Goal: Task Accomplishment & Management: Complete application form

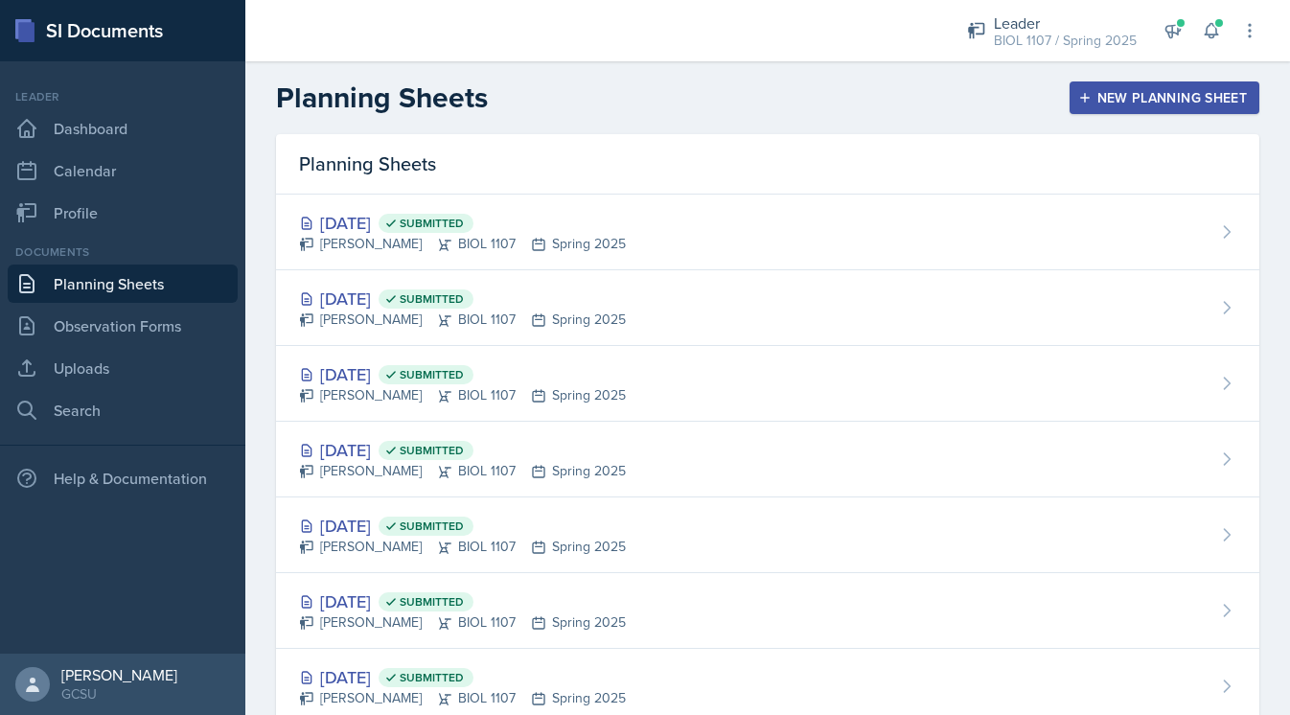
click at [1130, 99] on div "New Planning Sheet" at bounding box center [1164, 97] width 165 height 15
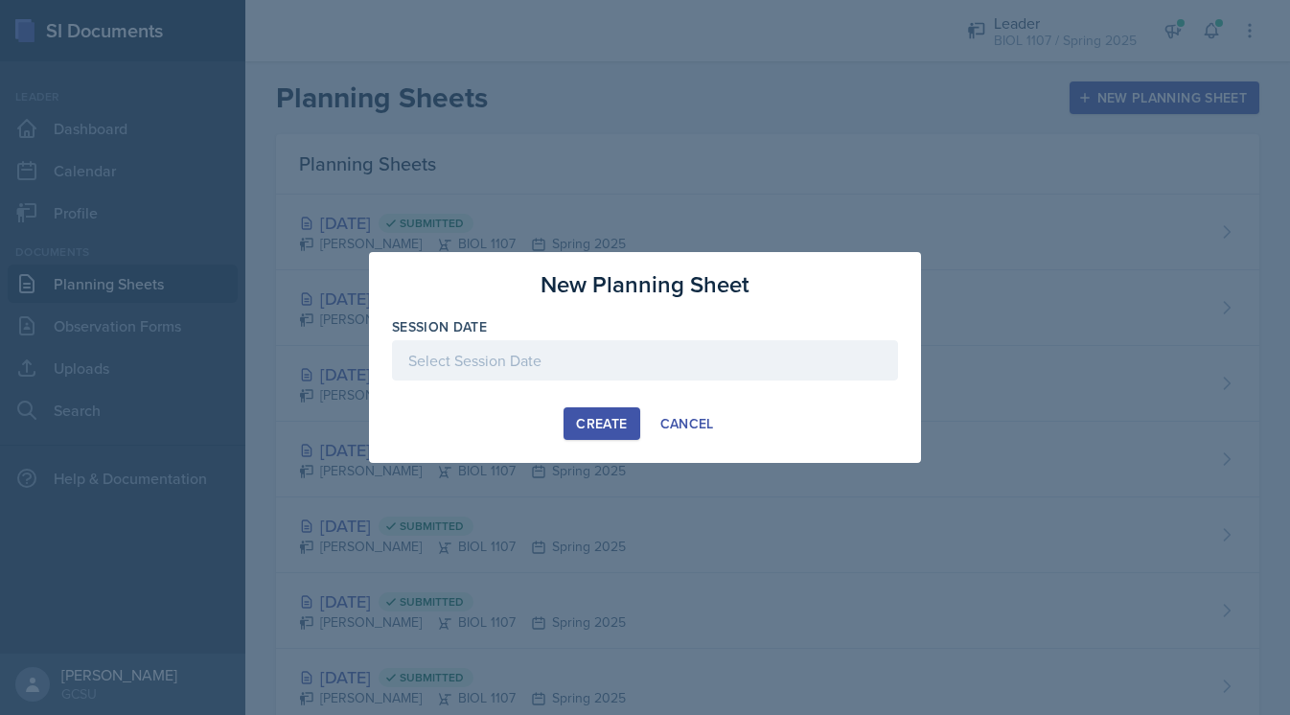
click at [638, 377] on div at bounding box center [645, 360] width 506 height 40
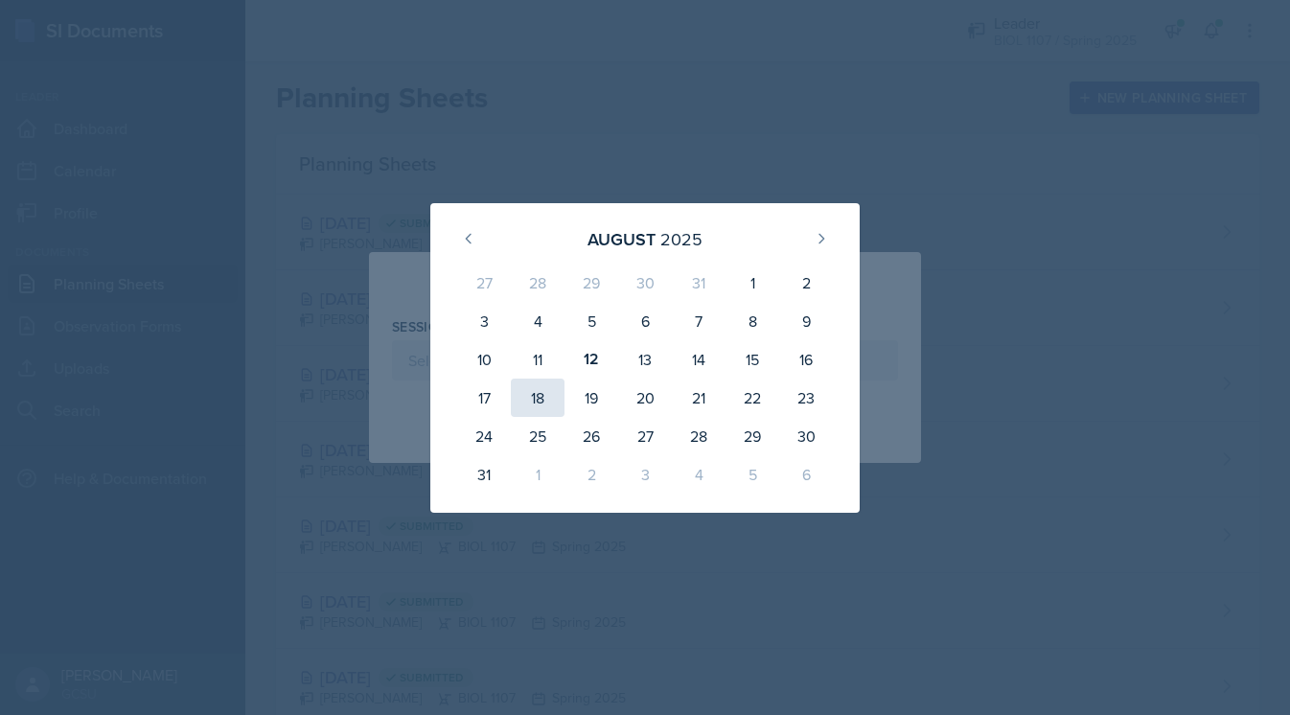
click at [537, 390] on div "18" at bounding box center [538, 397] width 54 height 38
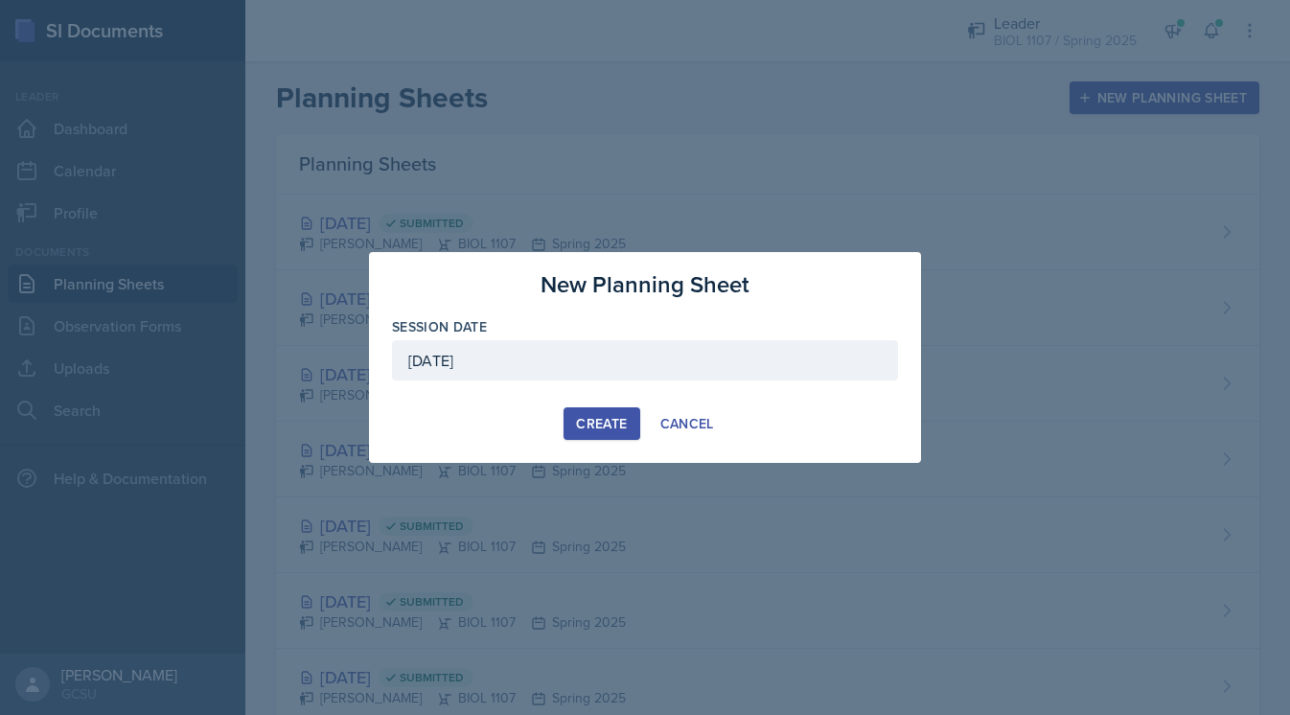
click at [601, 349] on div "[DATE]" at bounding box center [645, 360] width 506 height 40
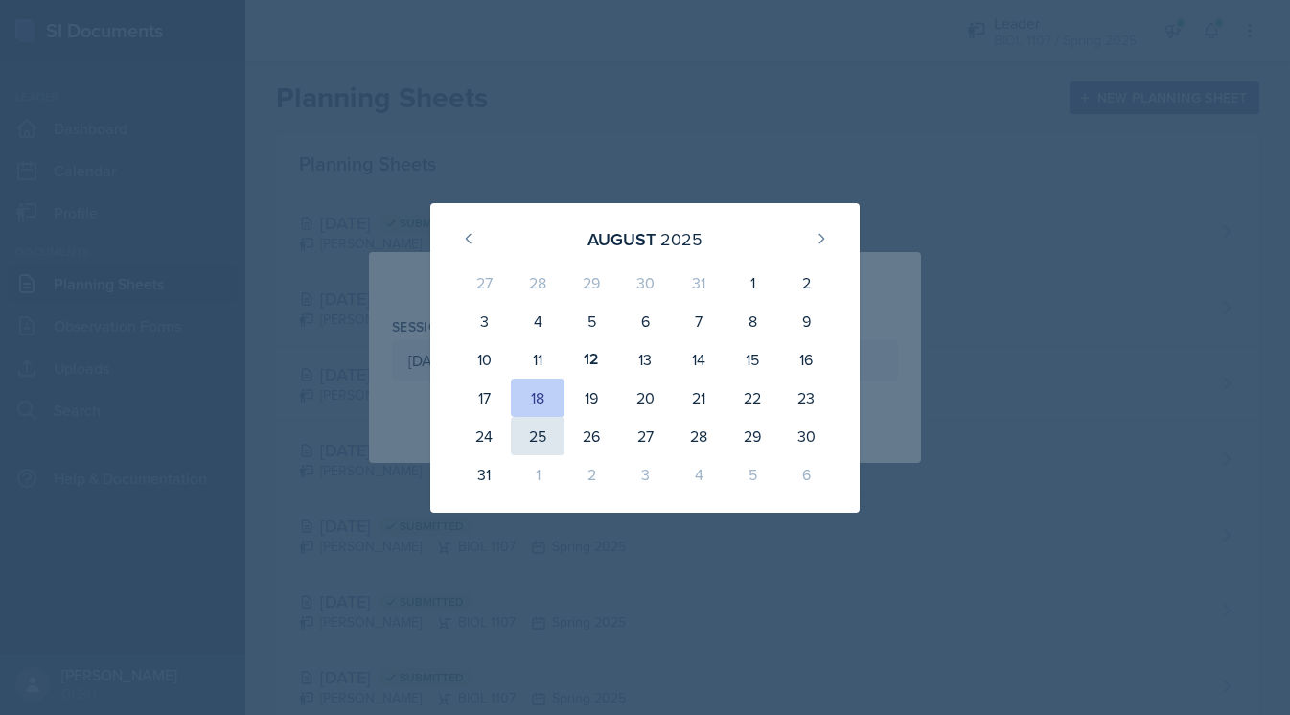
click at [551, 438] on div "25" at bounding box center [538, 436] width 54 height 38
type input "[DATE]"
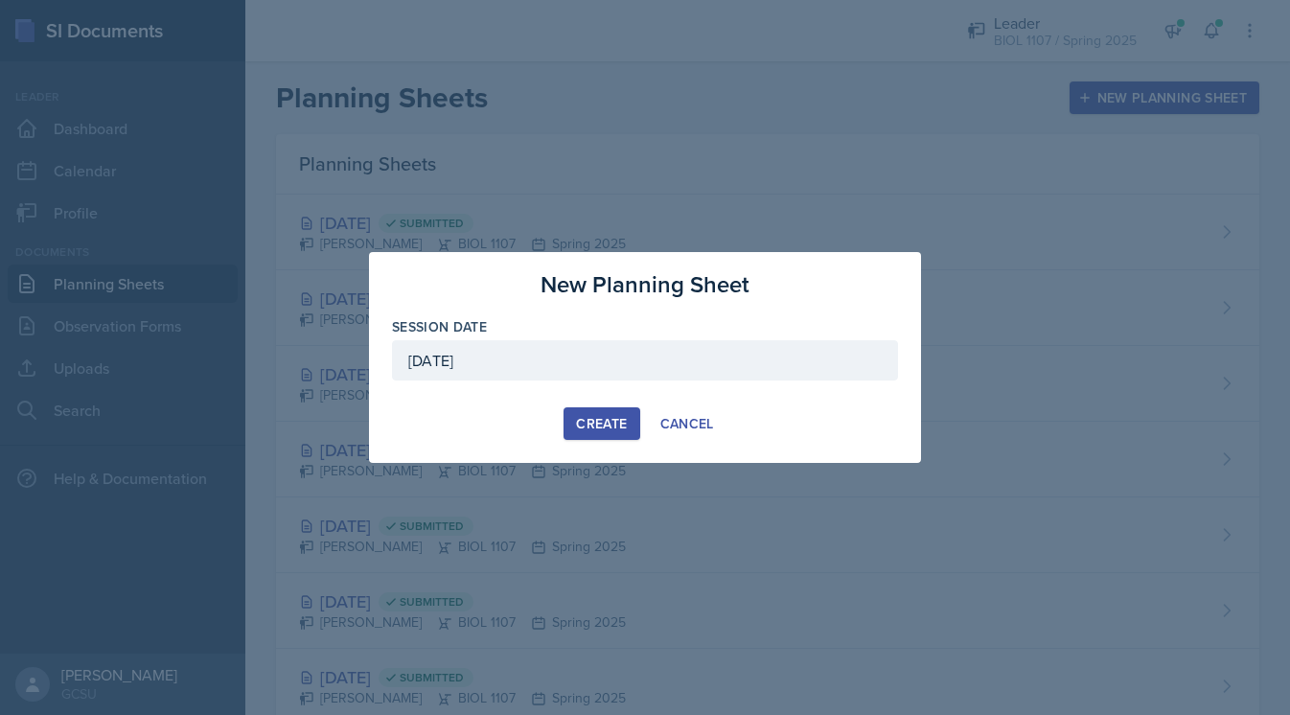
click at [585, 428] on div "Create" at bounding box center [601, 423] width 51 height 15
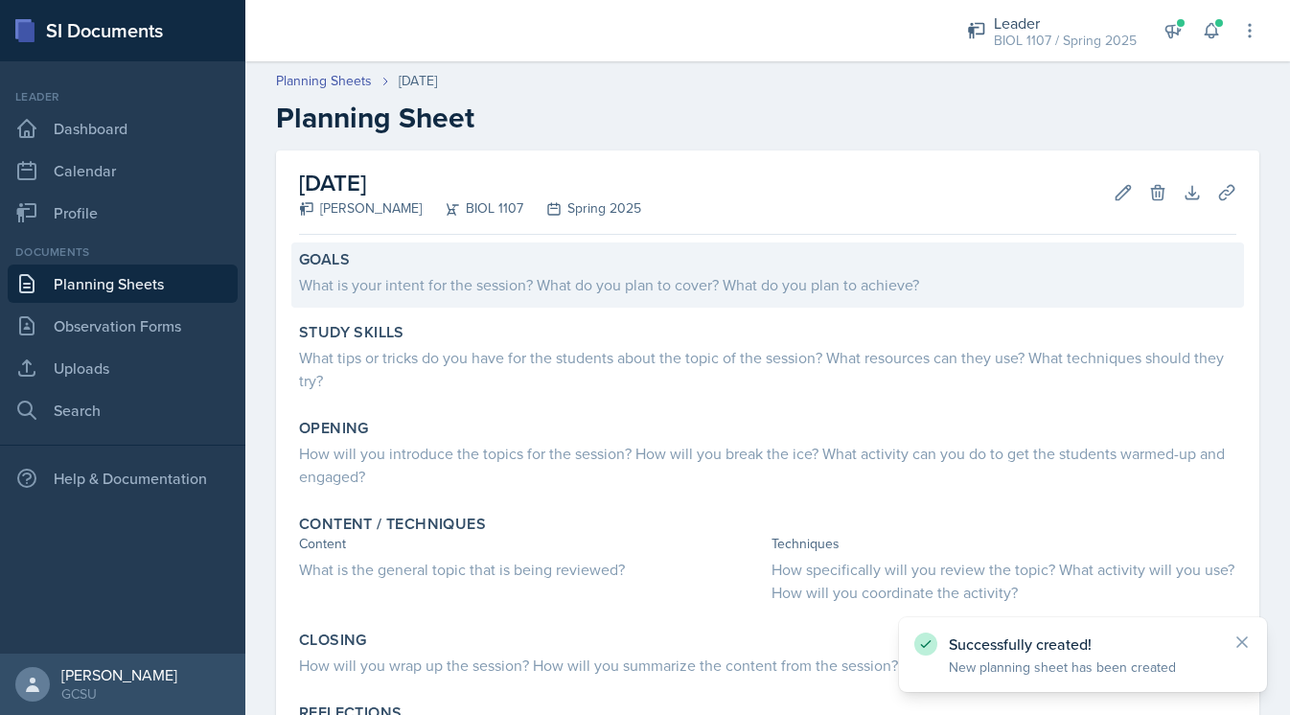
click at [465, 279] on div "What is your intent for the session? What do you plan to cover? What do you pla…" at bounding box center [767, 284] width 937 height 23
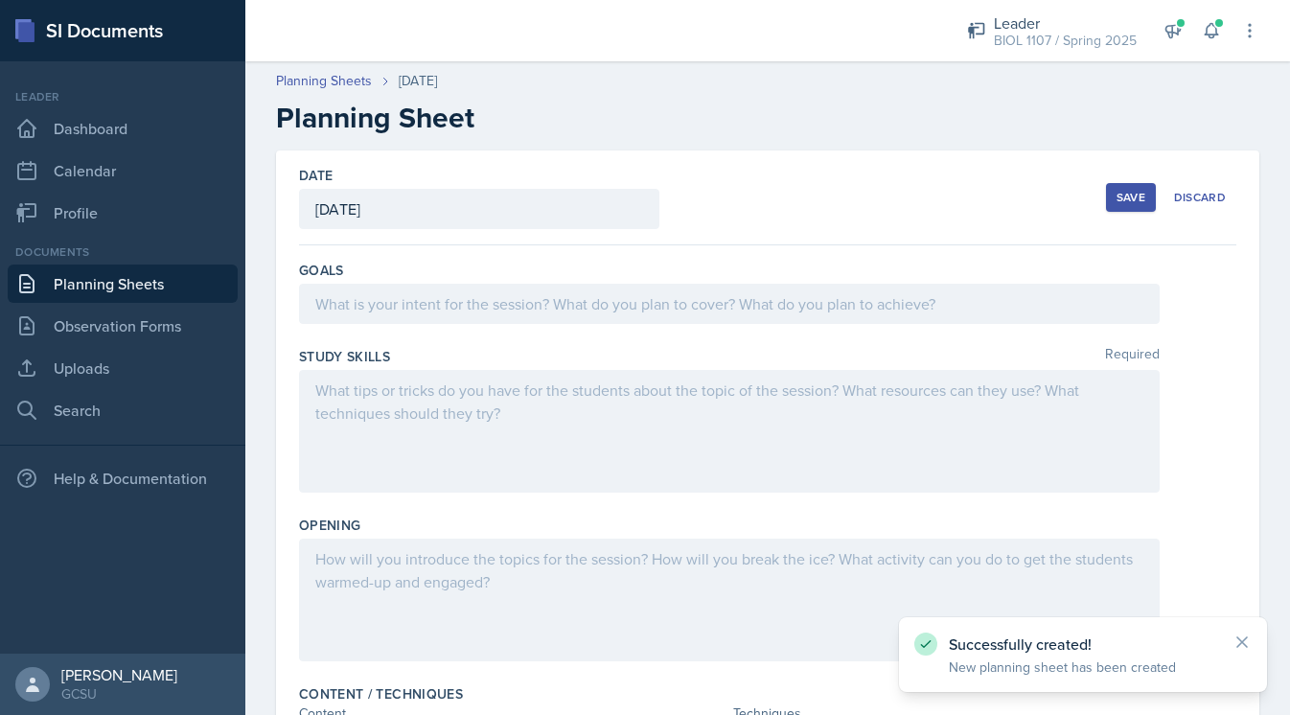
click at [449, 309] on div at bounding box center [729, 304] width 860 height 40
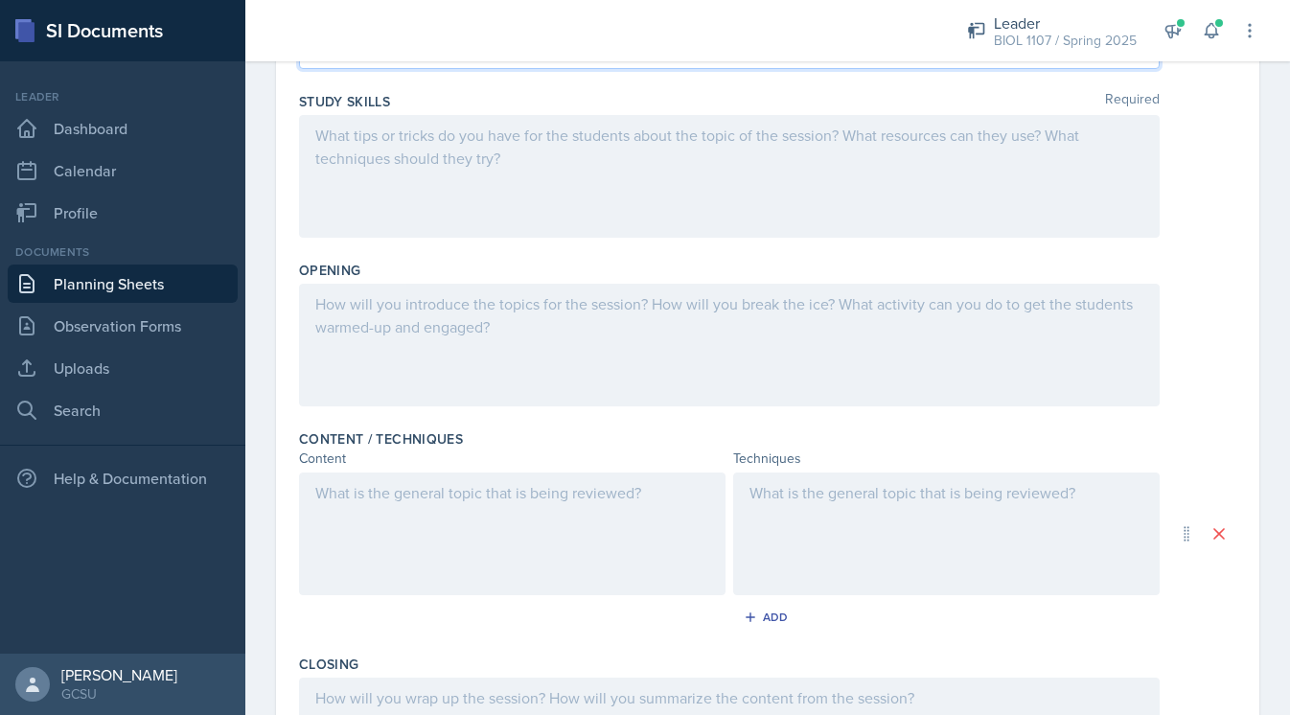
scroll to position [294, 0]
click at [509, 302] on div at bounding box center [729, 339] width 860 height 123
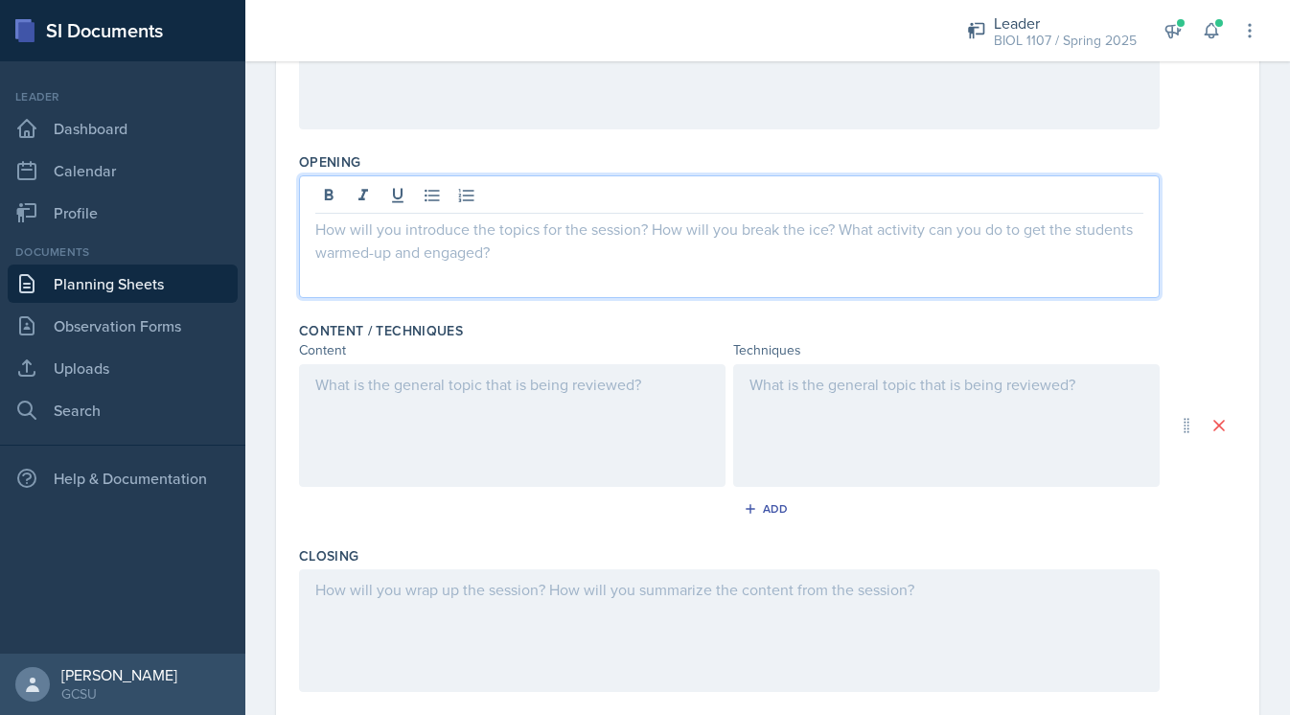
scroll to position [366, 0]
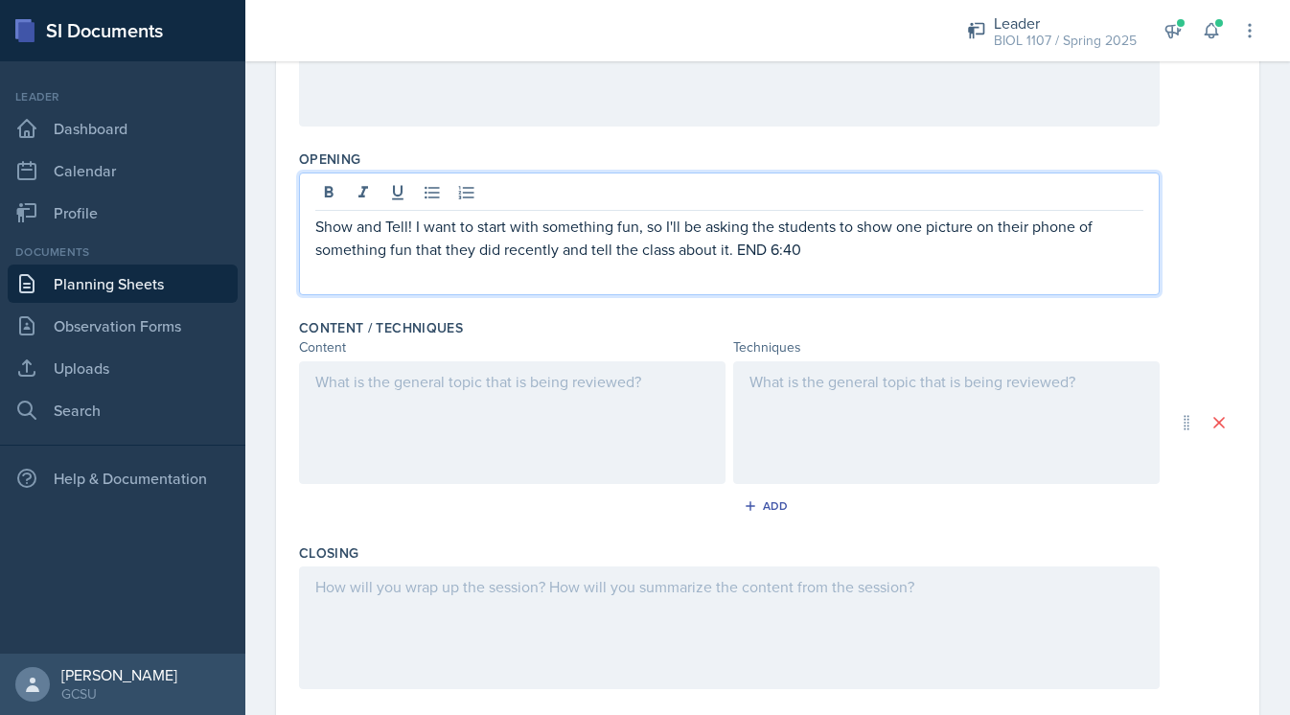
click at [551, 377] on div at bounding box center [512, 422] width 426 height 123
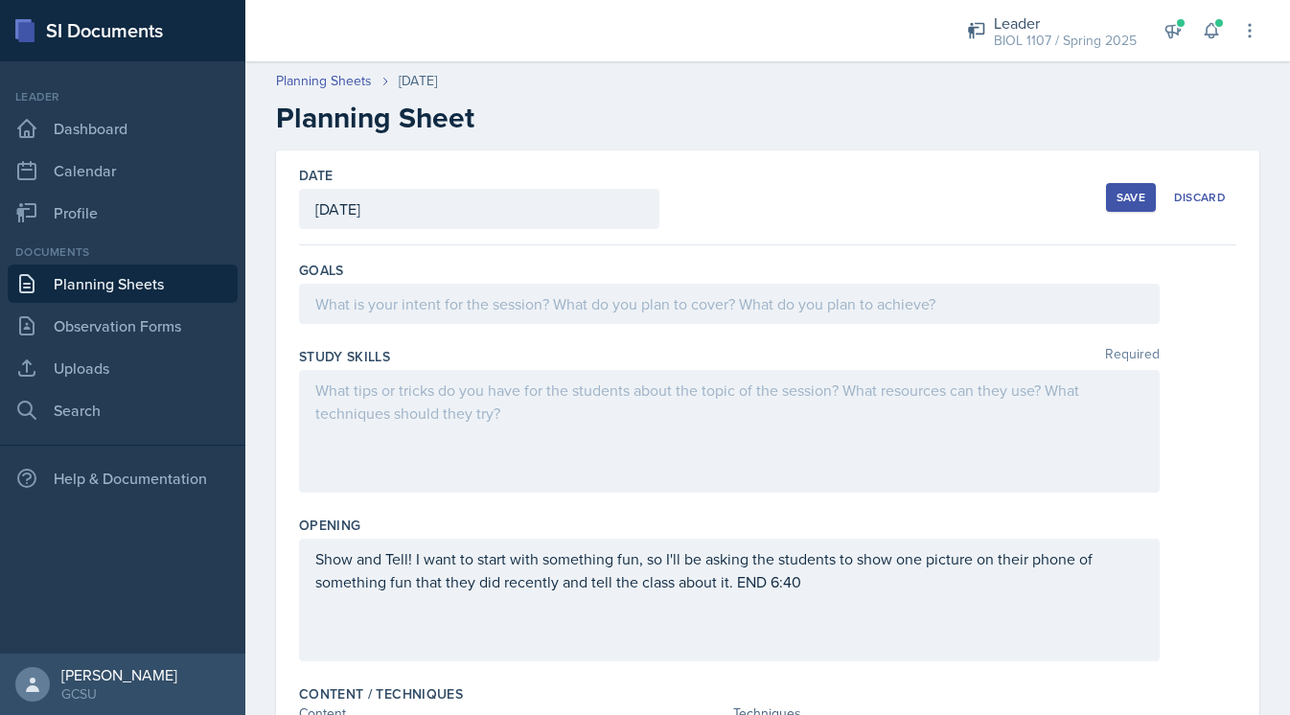
scroll to position [0, 0]
click at [504, 316] on div at bounding box center [729, 304] width 860 height 40
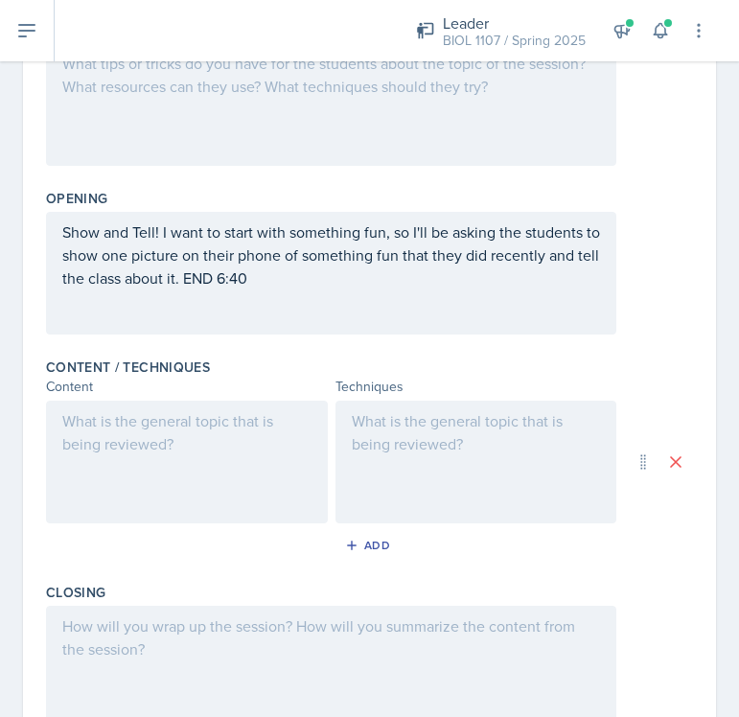
scroll to position [362, 0]
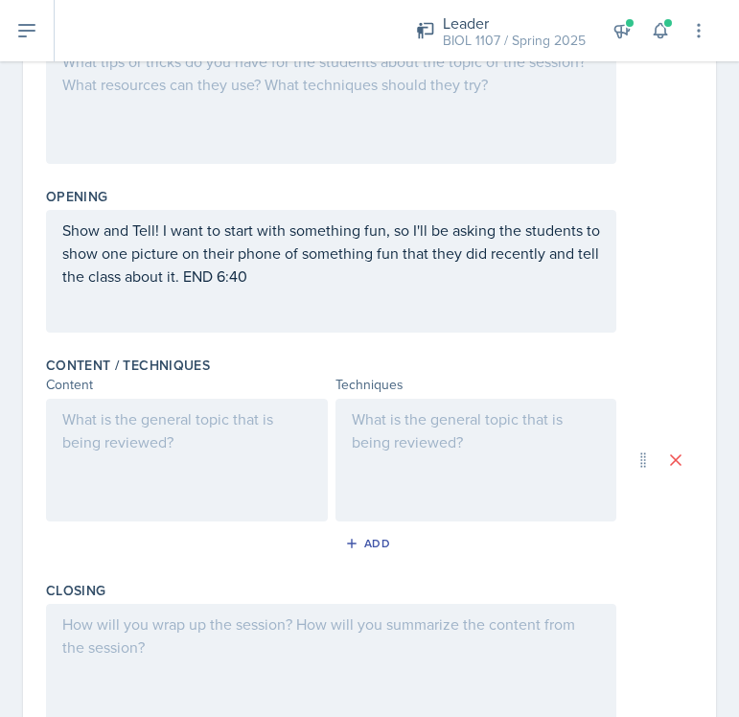
click at [189, 435] on div at bounding box center [187, 460] width 282 height 123
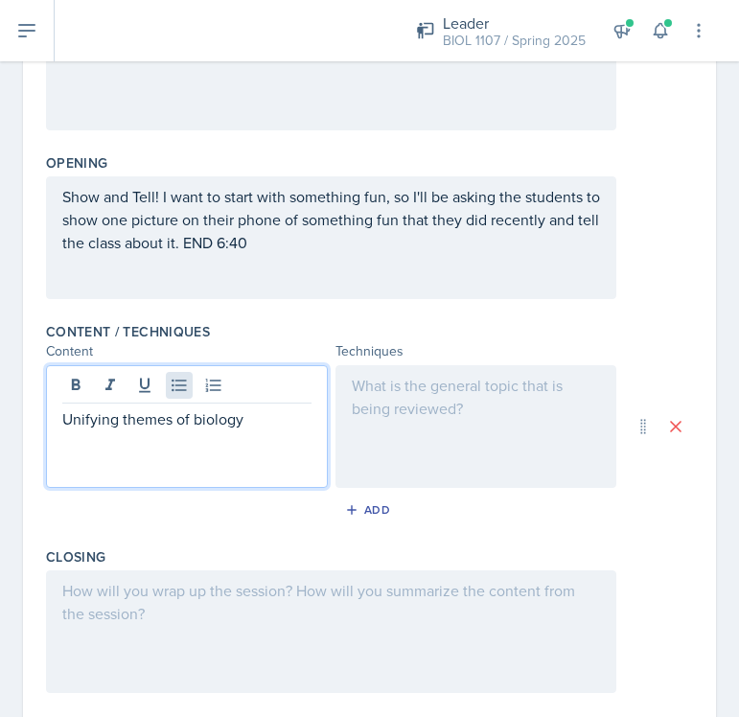
click at [174, 386] on icon at bounding box center [179, 385] width 19 height 19
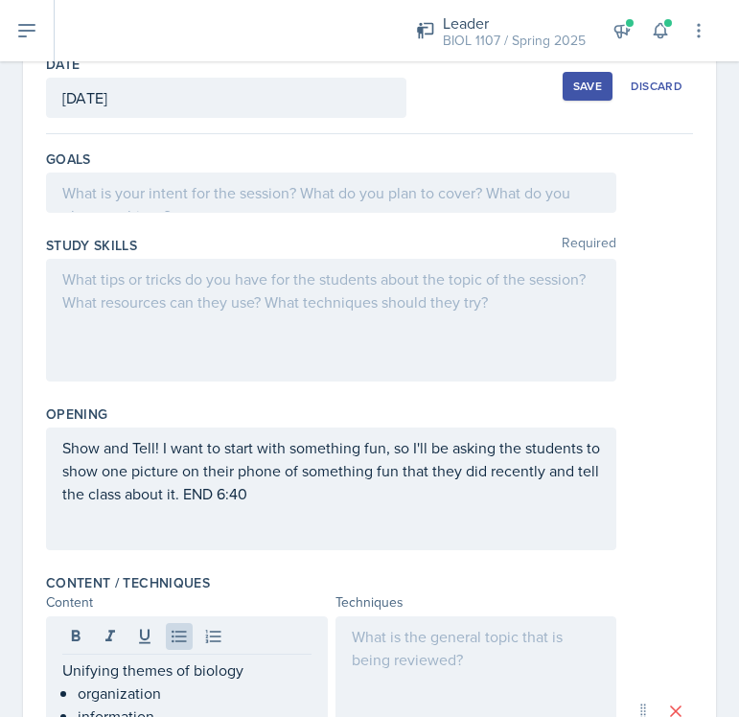
scroll to position [58, 0]
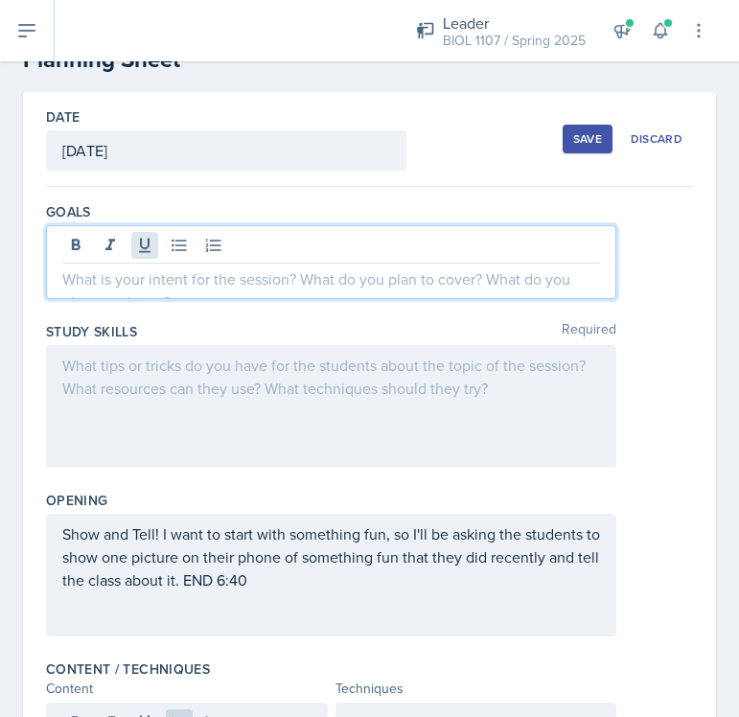
click at [153, 251] on div at bounding box center [331, 262] width 570 height 74
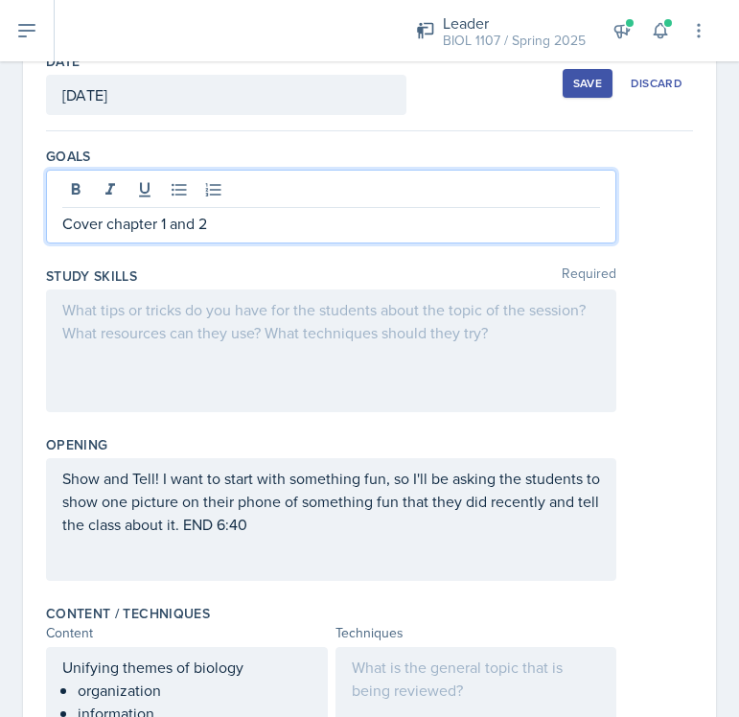
scroll to position [78, 0]
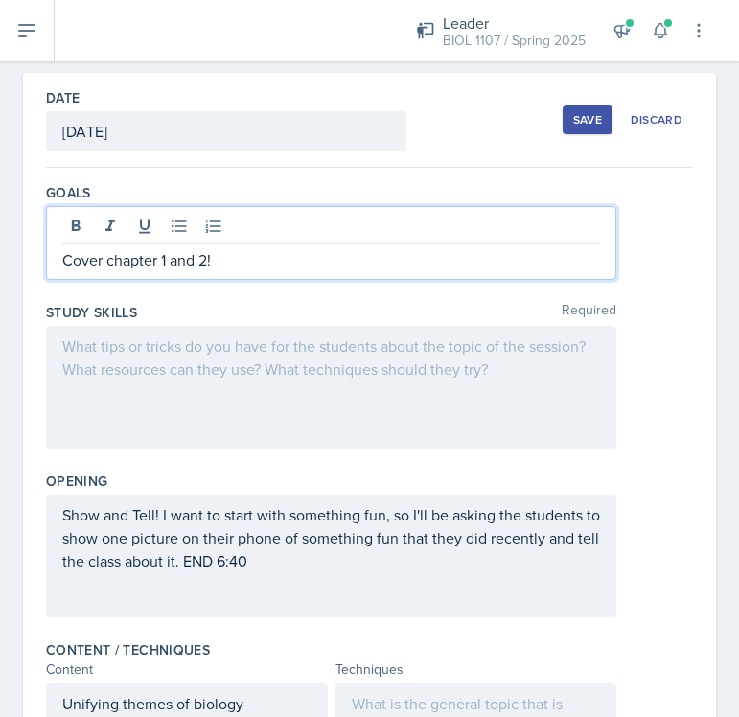
click at [580, 126] on div "Save" at bounding box center [587, 119] width 29 height 15
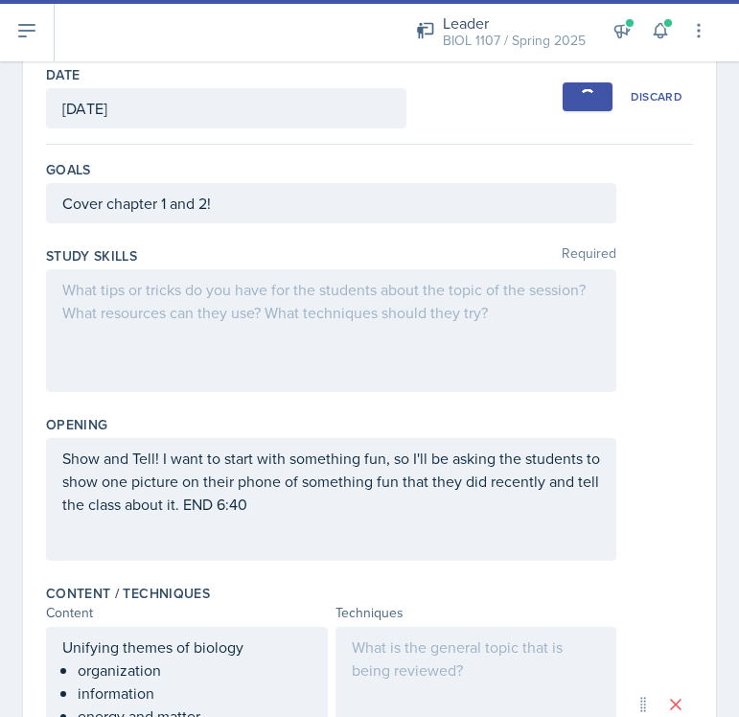
scroll to position [109, 0]
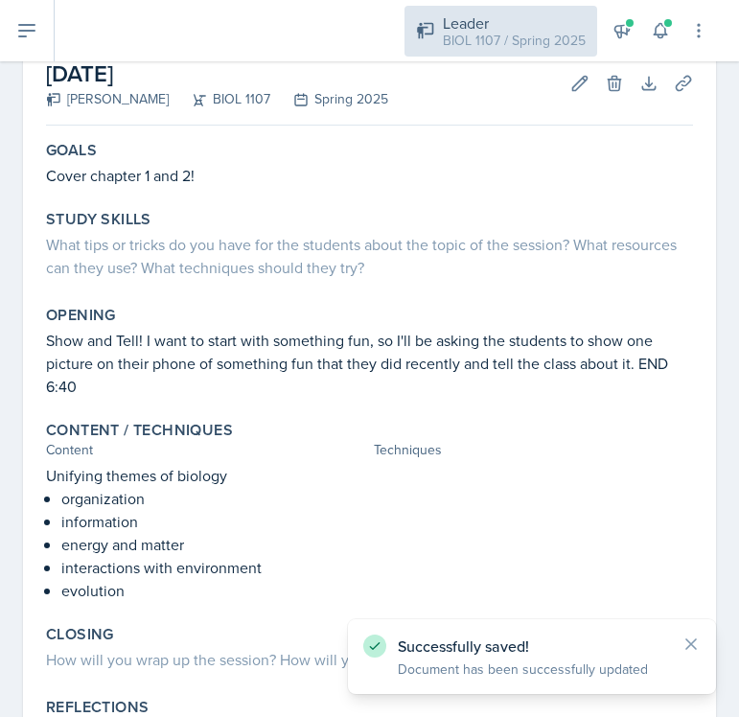
click at [511, 35] on div "BIOL 1107 / Spring 2025" at bounding box center [514, 41] width 143 height 20
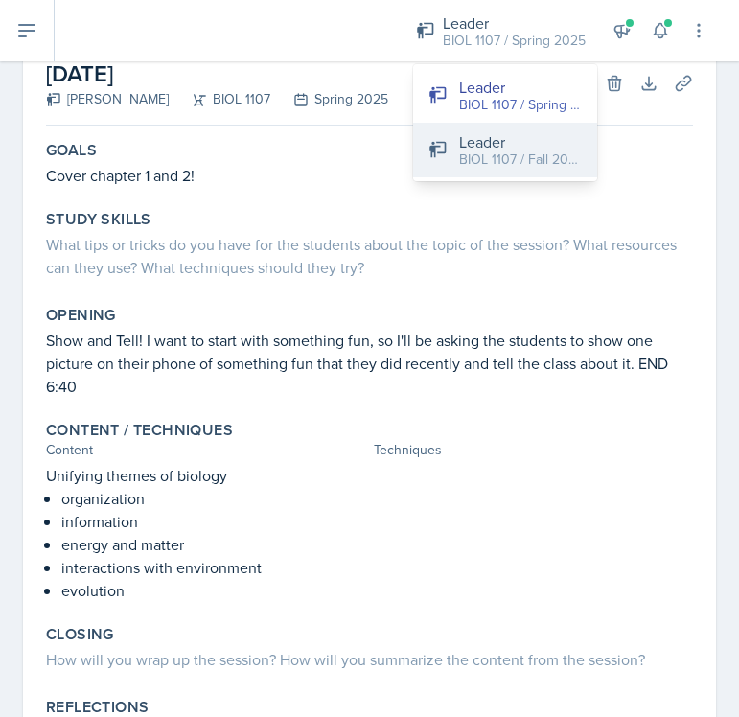
click at [542, 155] on div "BIOL 1107 / Fall 2025" at bounding box center [520, 159] width 123 height 20
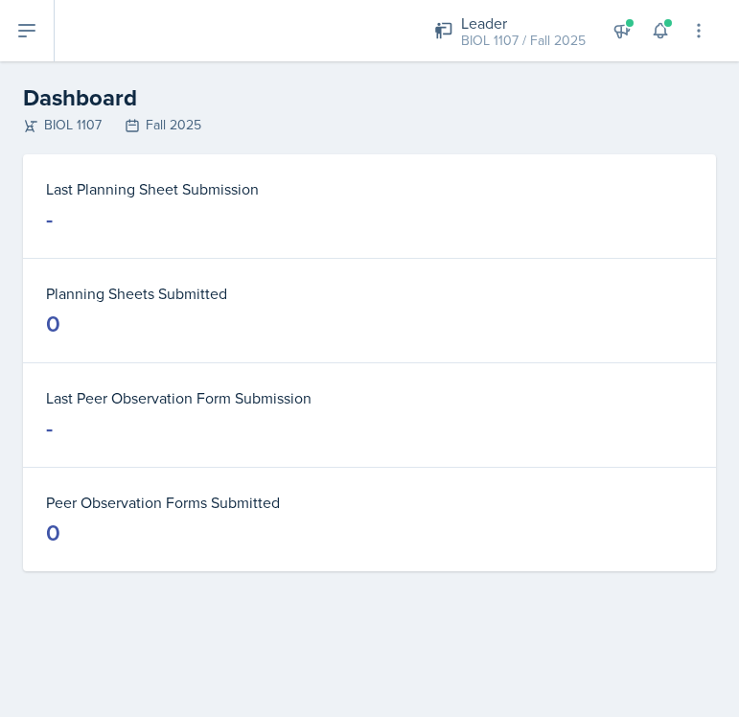
click at [34, 27] on icon at bounding box center [26, 30] width 23 height 23
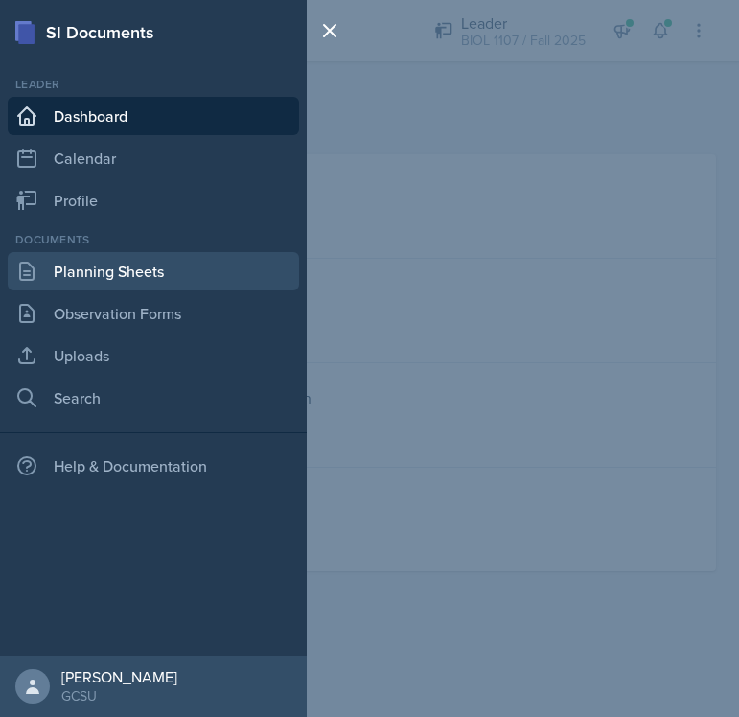
click at [108, 274] on link "Planning Sheets" at bounding box center [153, 271] width 291 height 38
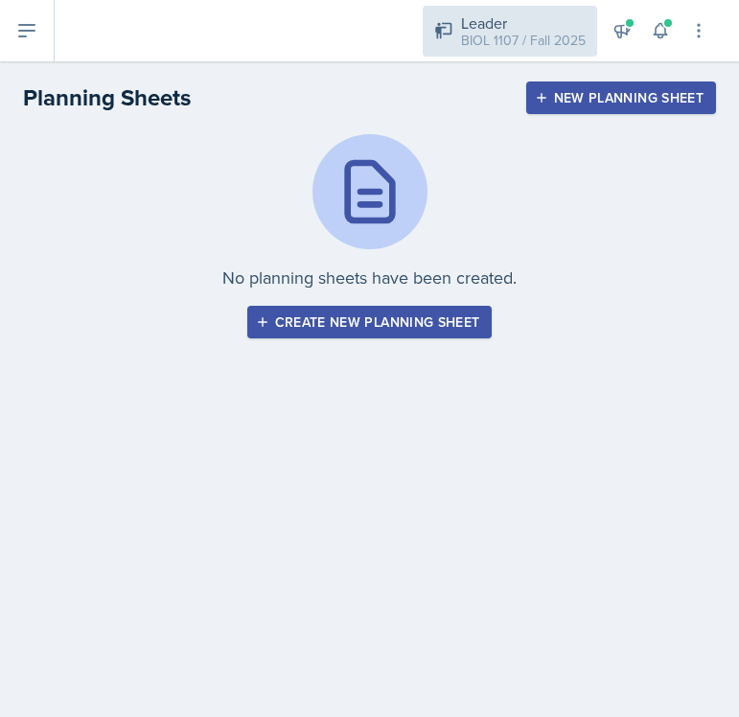
click at [525, 27] on div "Leader" at bounding box center [523, 22] width 125 height 23
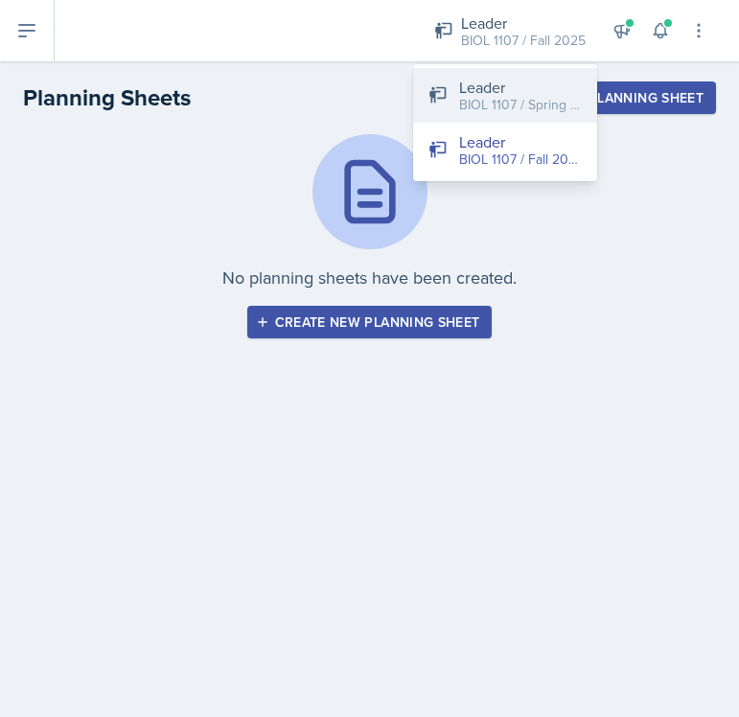
click at [515, 92] on div "Leader" at bounding box center [520, 87] width 123 height 23
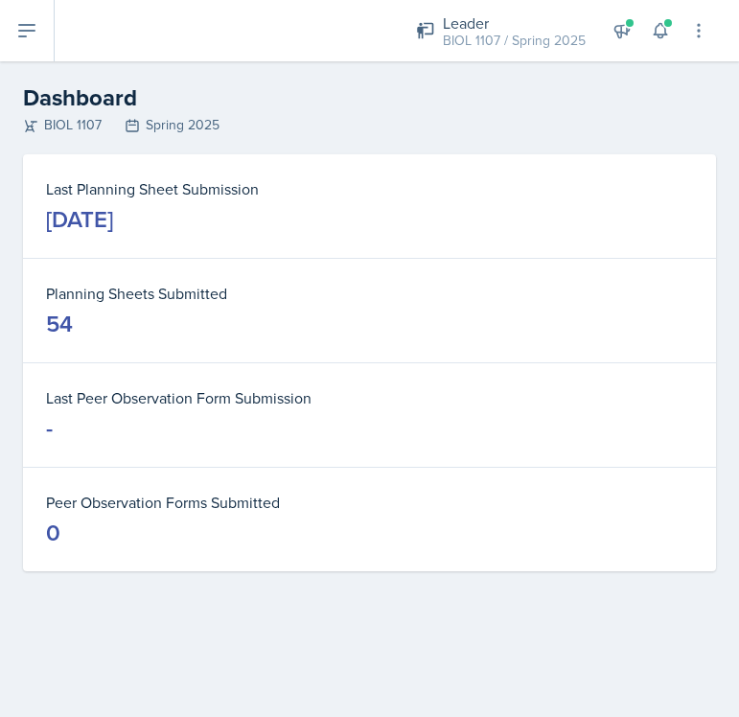
click at [28, 38] on icon at bounding box center [26, 30] width 23 height 23
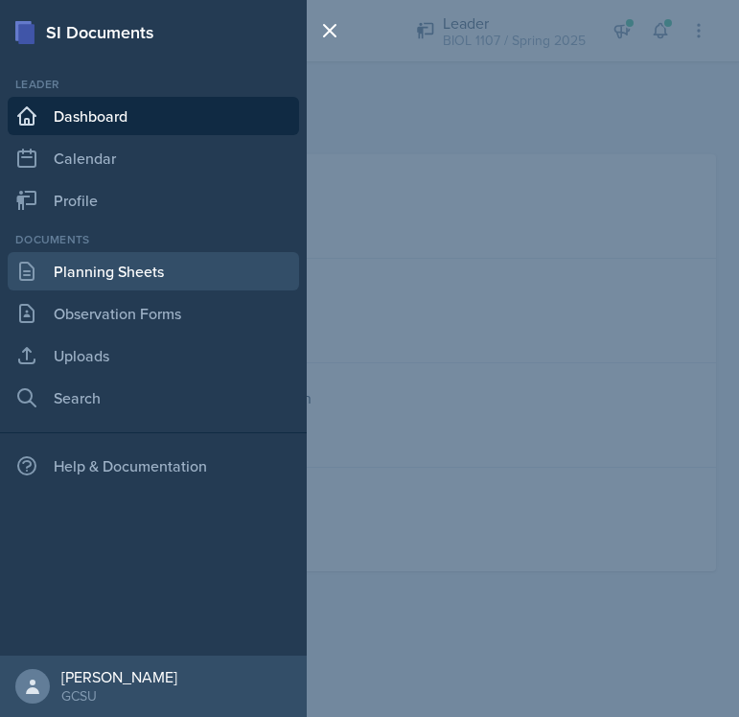
click at [135, 275] on link "Planning Sheets" at bounding box center [153, 271] width 291 height 38
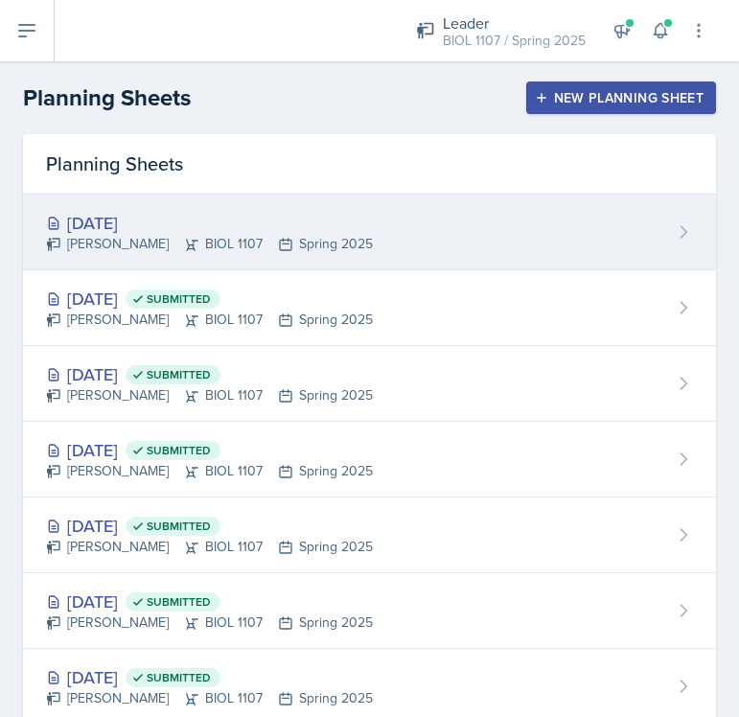
click at [331, 234] on div "[PERSON_NAME] BIOL 1107 Spring 2025" at bounding box center [209, 244] width 327 height 20
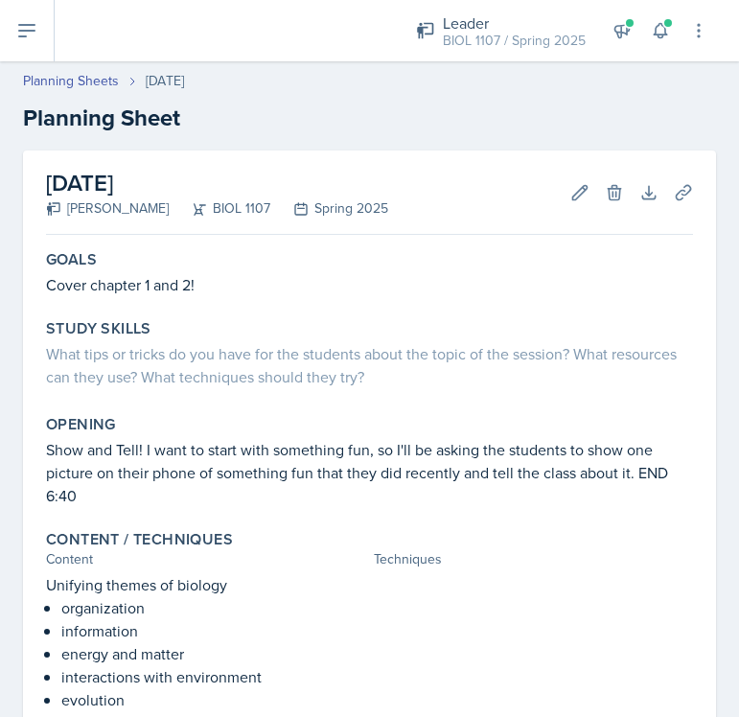
click at [307, 207] on div "Spring 2025" at bounding box center [329, 208] width 118 height 20
click at [567, 195] on button "Edit" at bounding box center [579, 192] width 34 height 34
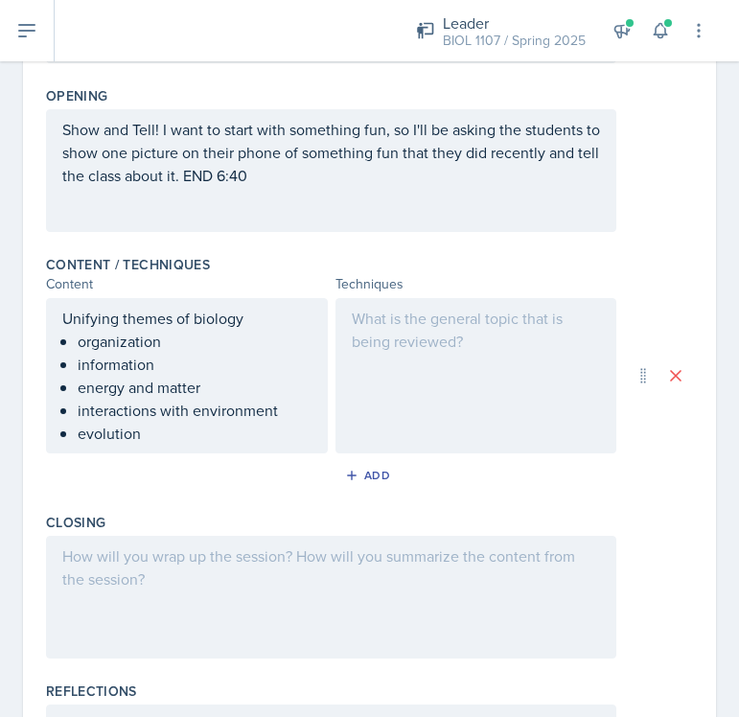
scroll to position [398, 0]
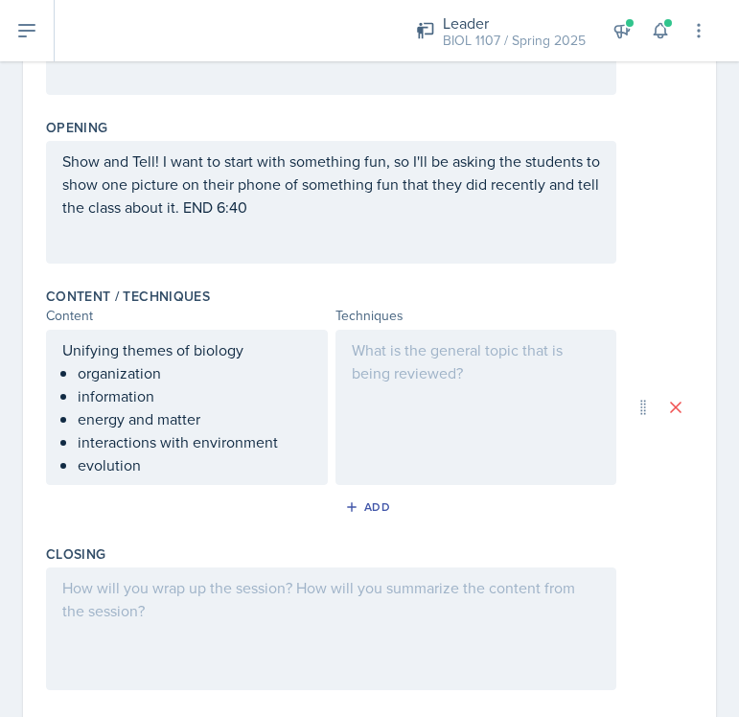
drag, startPoint x: 295, startPoint y: 233, endPoint x: 50, endPoint y: 177, distance: 251.5
click at [50, 177] on div "Show and Tell! I want to start with something fun, so I'll be asking the studen…" at bounding box center [331, 202] width 570 height 123
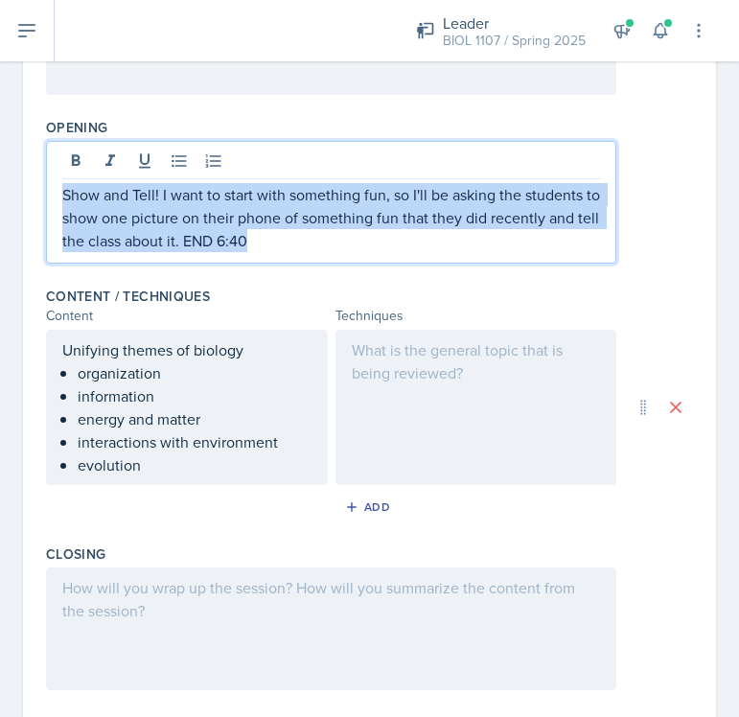
drag, startPoint x: 296, startPoint y: 245, endPoint x: 15, endPoint y: 195, distance: 285.1
click at [15, 195] on div "Date [DATE] [DATE] 27 28 29 30 31 1 2 3 4 5 6 7 8 9 10 11 12 13 14 15 16 17 18 …" at bounding box center [369, 344] width 739 height 1182
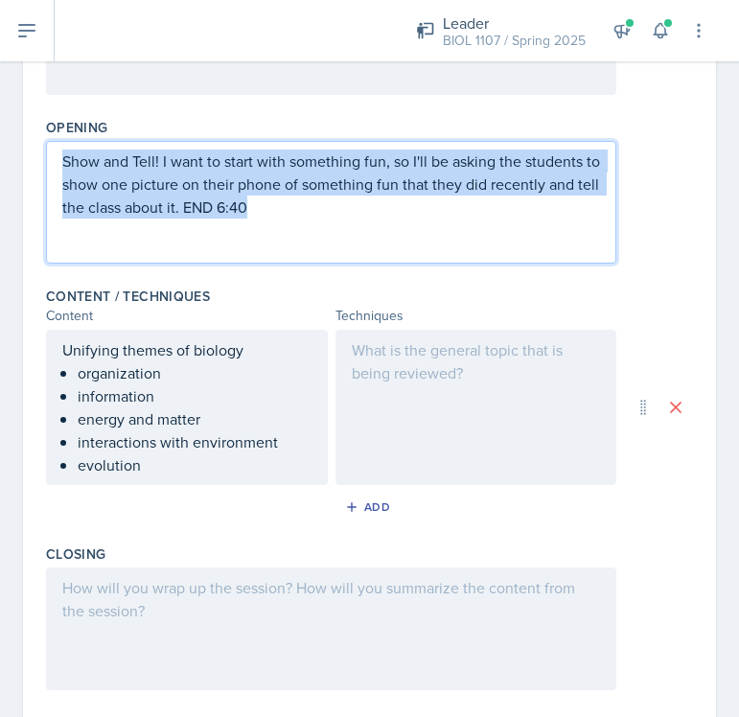
copy p "Show and Tell! I want to start with something fun, so I'll be asking the studen…"
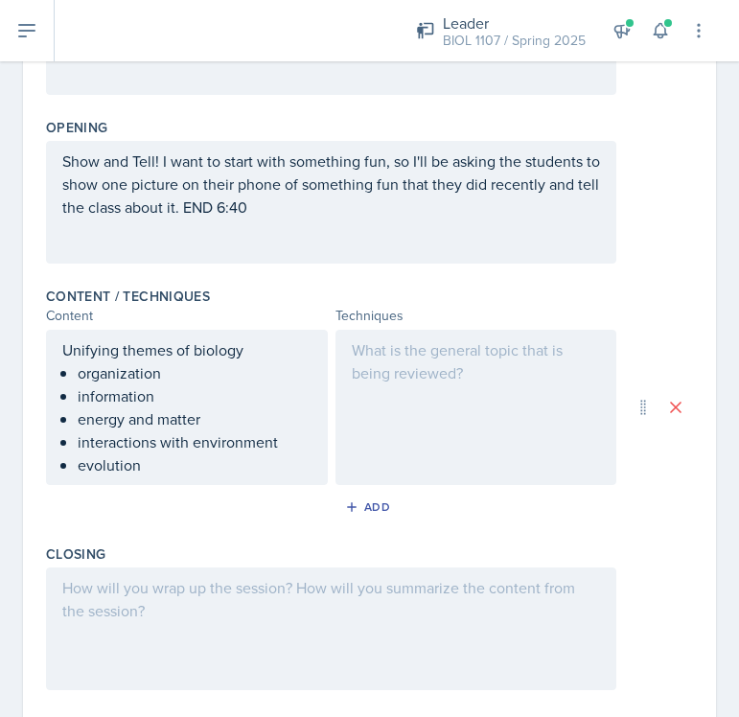
click at [331, 325] on div "Content Techniques" at bounding box center [369, 316] width 647 height 20
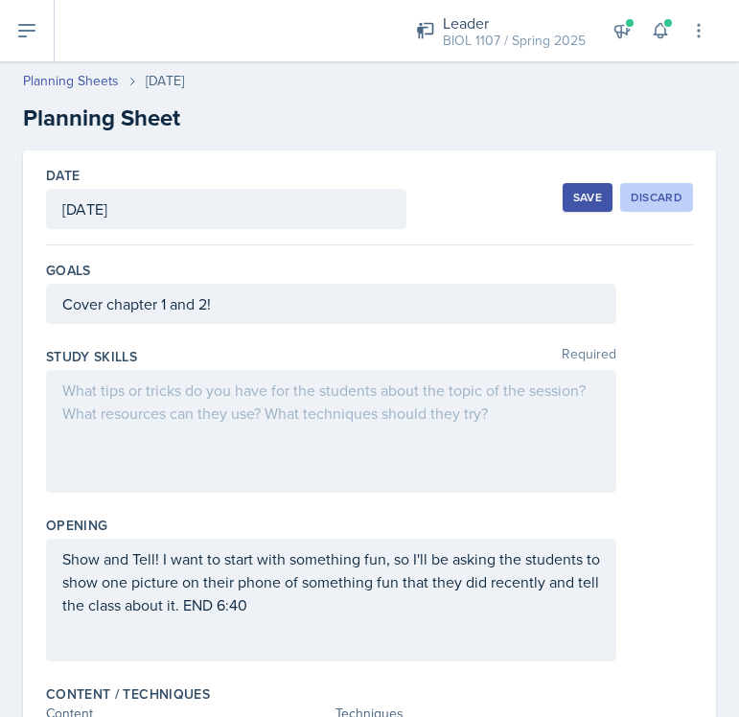
scroll to position [0, 0]
click at [651, 199] on div "Discard" at bounding box center [656, 197] width 52 height 15
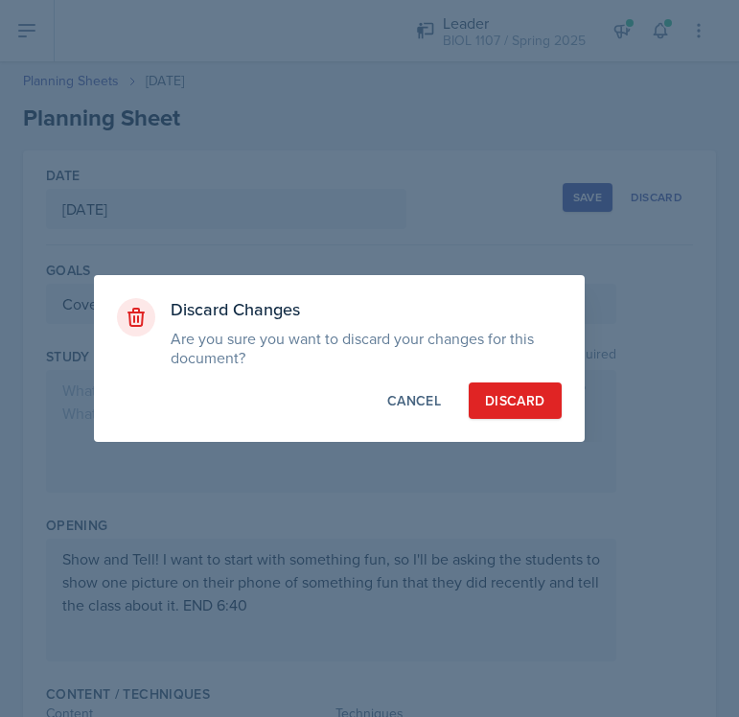
click at [496, 400] on div "Discard" at bounding box center [514, 400] width 59 height 19
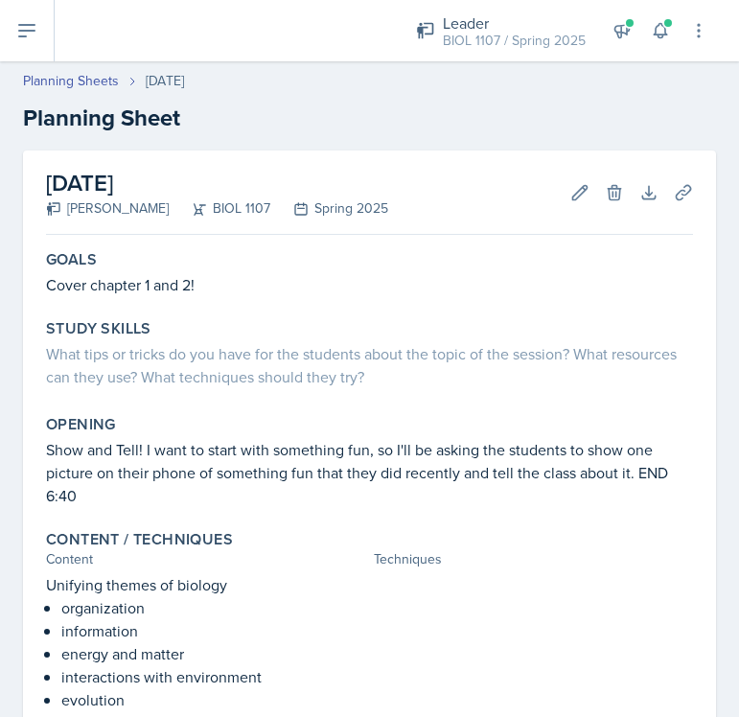
click at [556, 42] on div "BIOL 1107 / Spring 2025" at bounding box center [514, 41] width 143 height 20
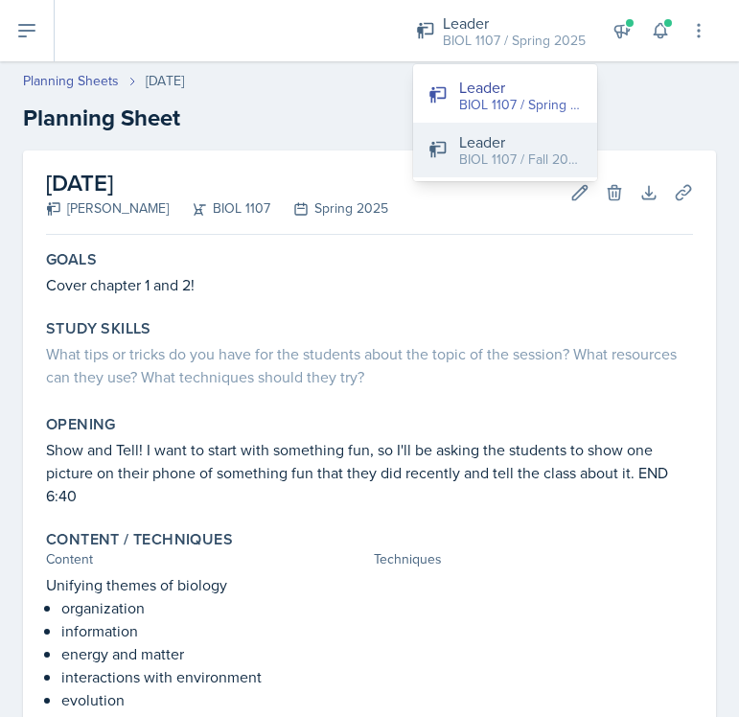
click at [529, 139] on div "Leader" at bounding box center [520, 141] width 123 height 23
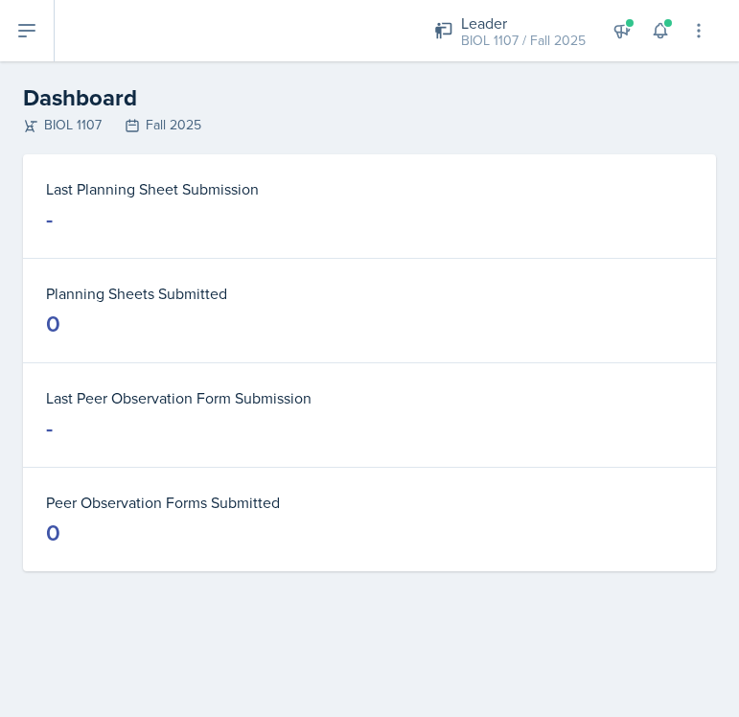
click at [34, 25] on icon at bounding box center [26, 30] width 15 height 11
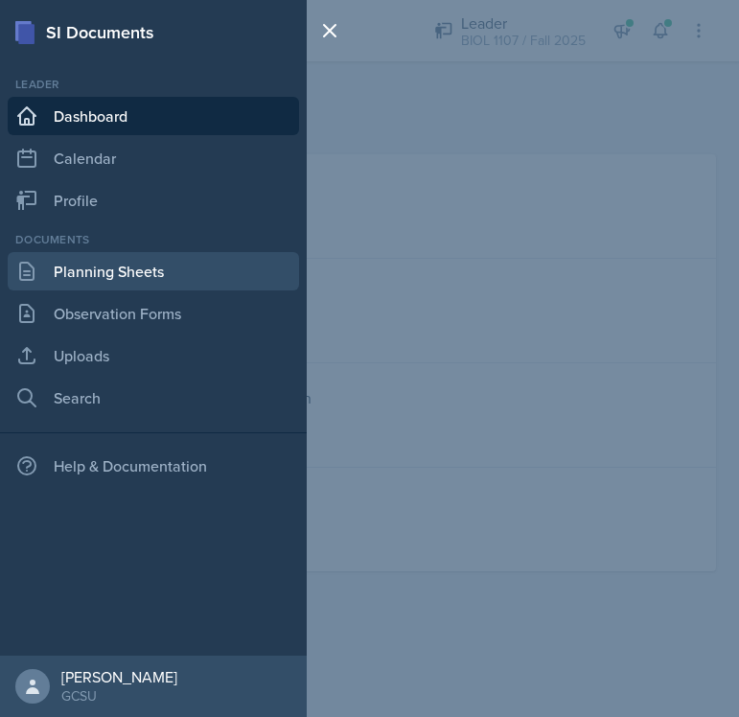
click at [136, 270] on link "Planning Sheets" at bounding box center [153, 271] width 291 height 38
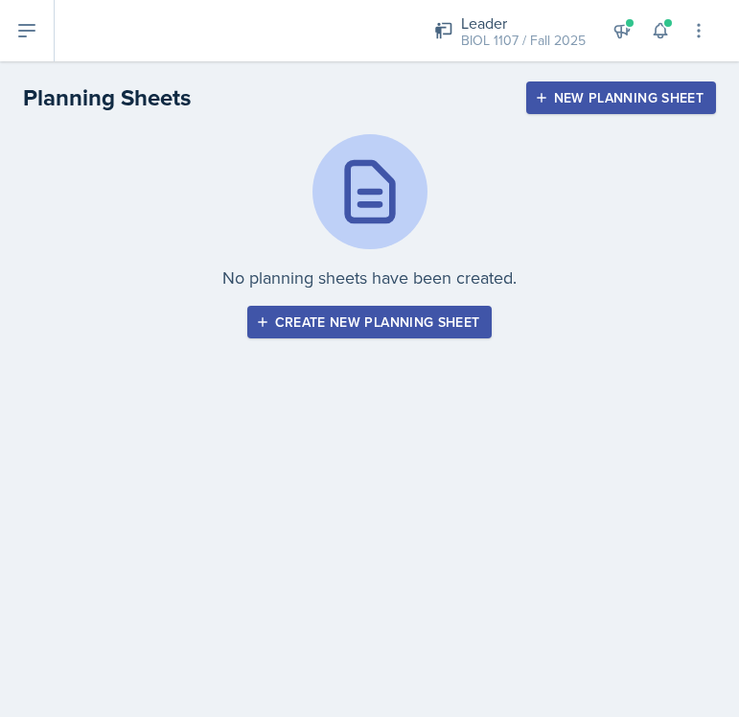
click at [587, 110] on button "New Planning Sheet" at bounding box center [621, 97] width 190 height 33
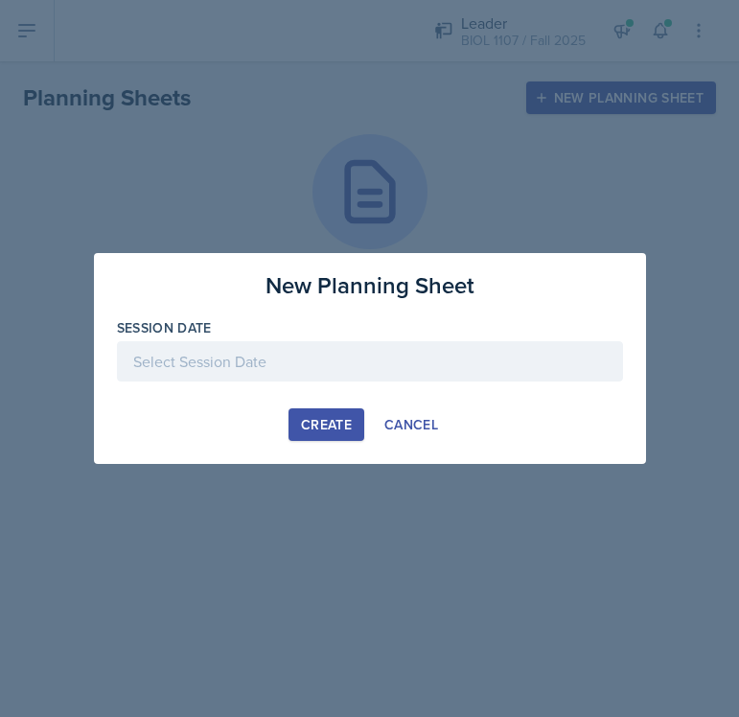
click at [236, 366] on div at bounding box center [370, 361] width 506 height 40
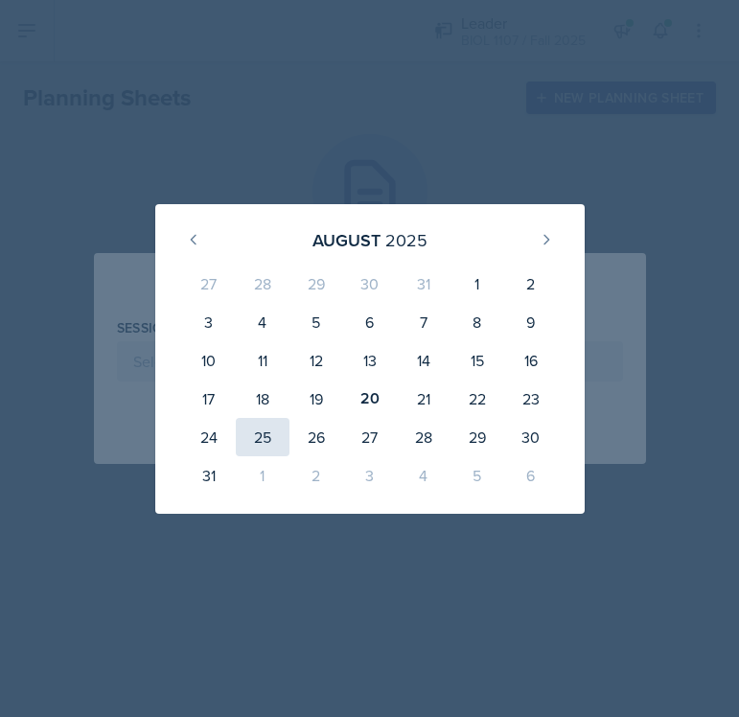
click at [259, 435] on div "25" at bounding box center [263, 437] width 54 height 38
type input "[DATE]"
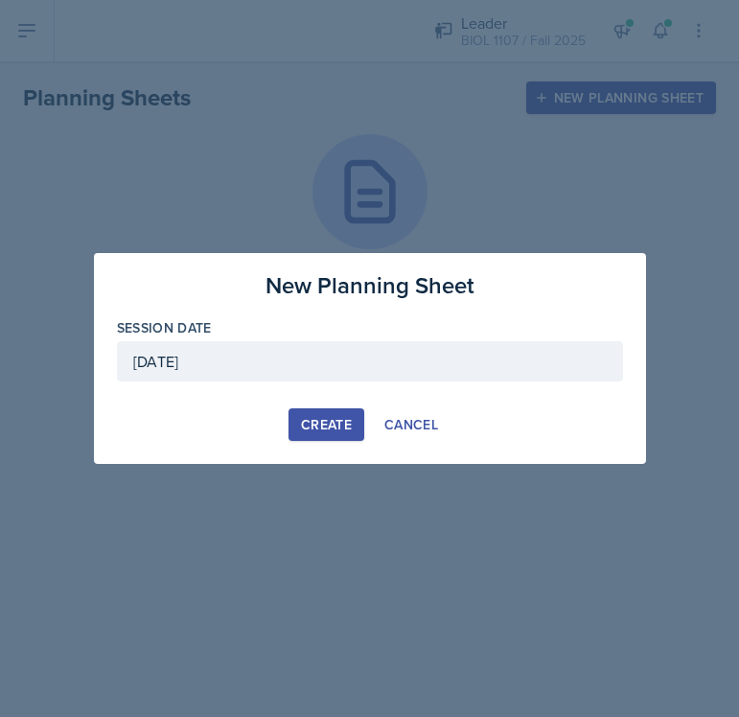
click at [364, 406] on div "New Planning Sheet Session Date [DATE] [DATE] 27 28 29 30 31 1 2 3 4 5 6 7 8 9 …" at bounding box center [370, 358] width 552 height 211
click at [337, 421] on div "Create" at bounding box center [326, 424] width 51 height 15
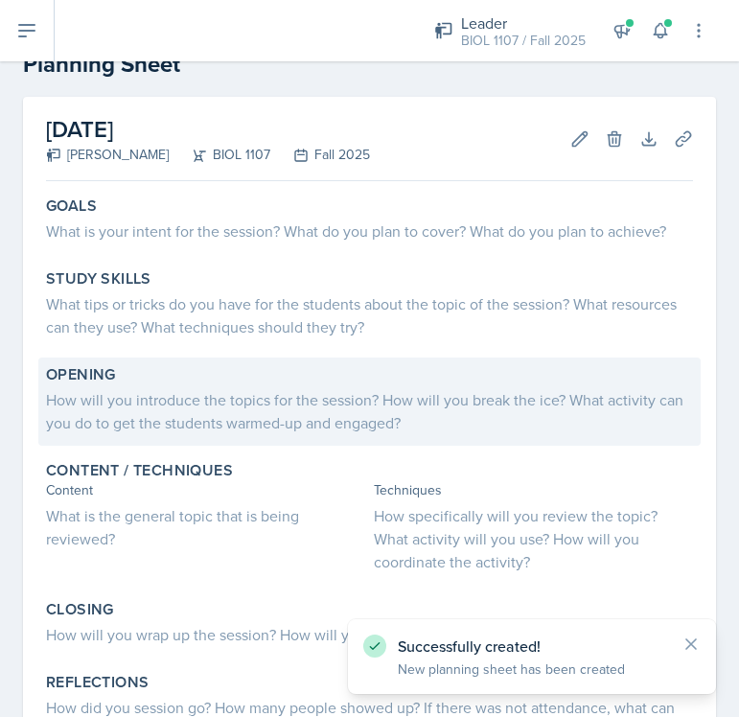
scroll to position [96, 0]
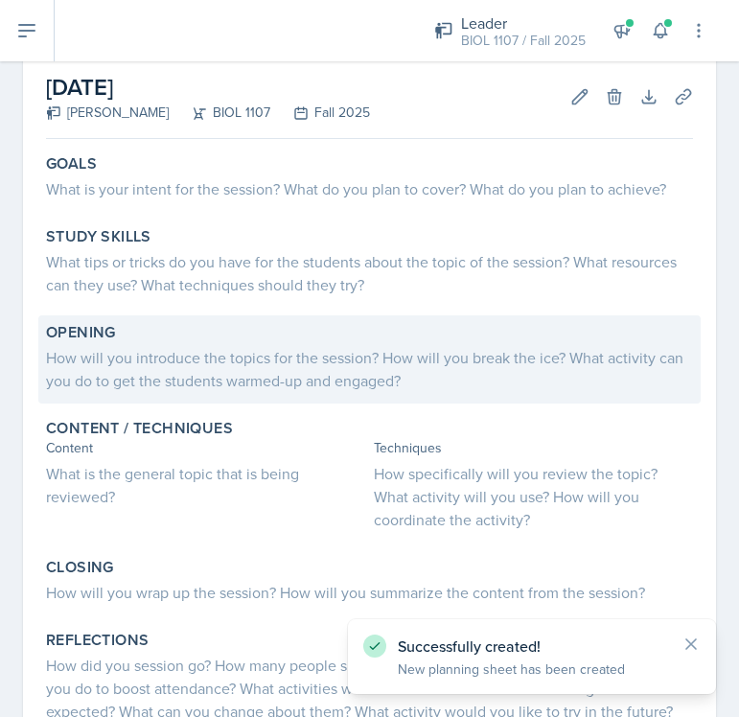
click at [188, 482] on div "What is the general topic that is being reviewed?" at bounding box center [206, 485] width 320 height 46
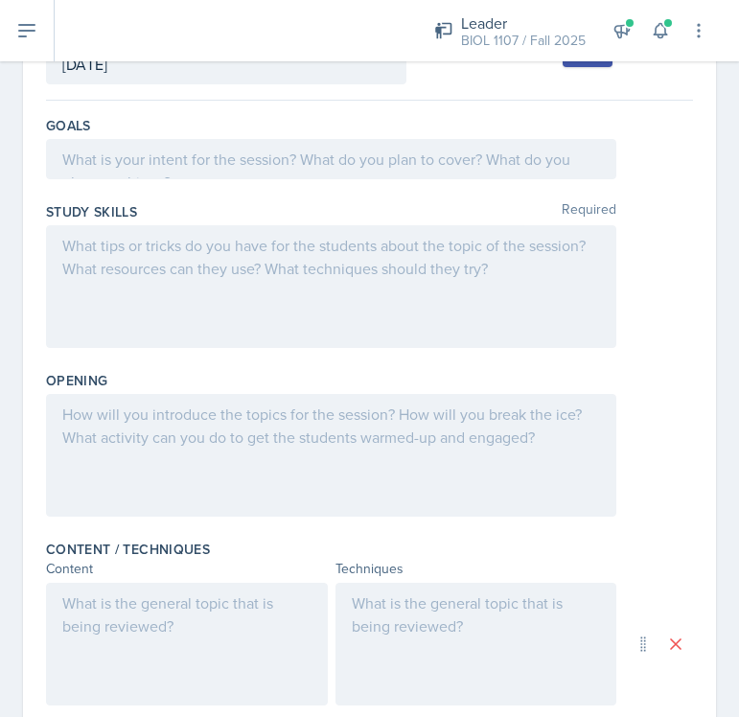
scroll to position [166, 0]
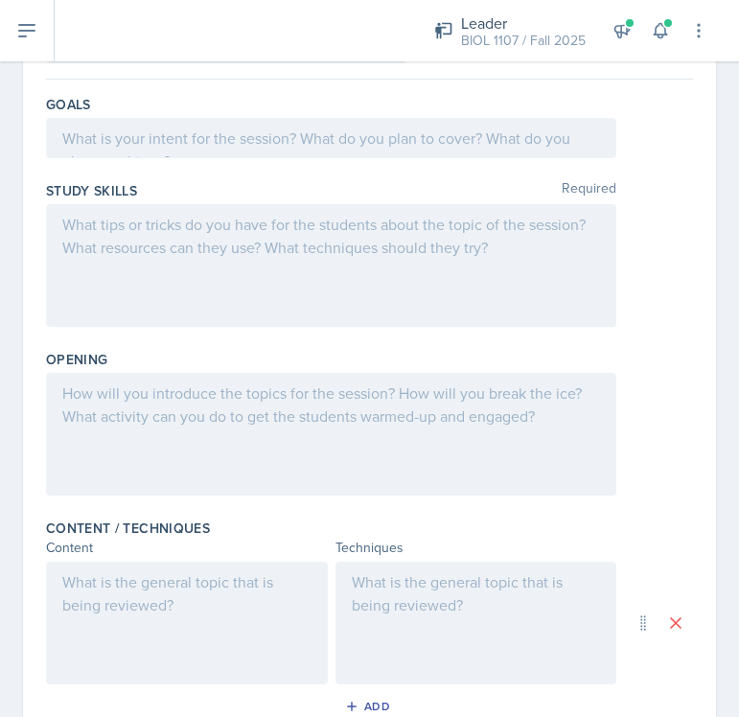
click at [171, 402] on div at bounding box center [331, 434] width 570 height 123
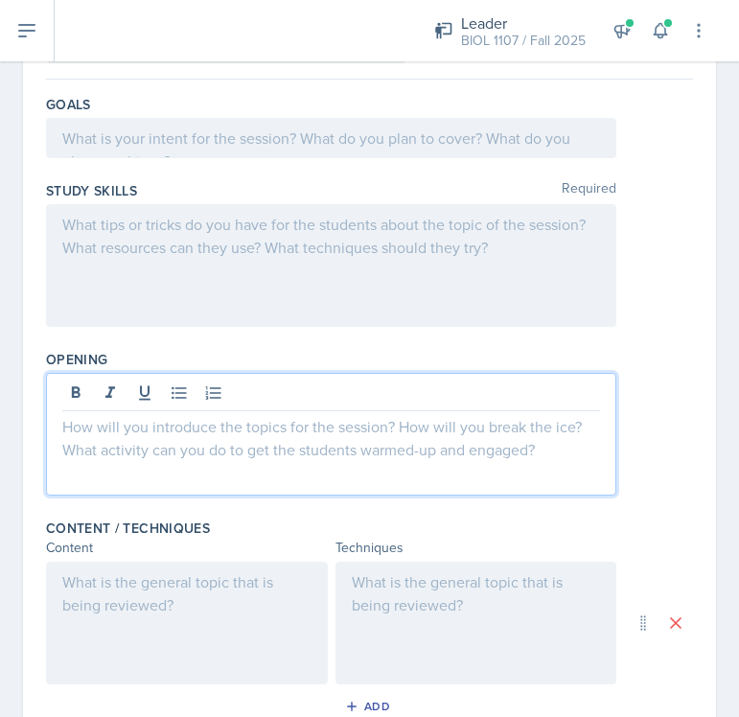
click at [81, 422] on p at bounding box center [330, 426] width 537 height 23
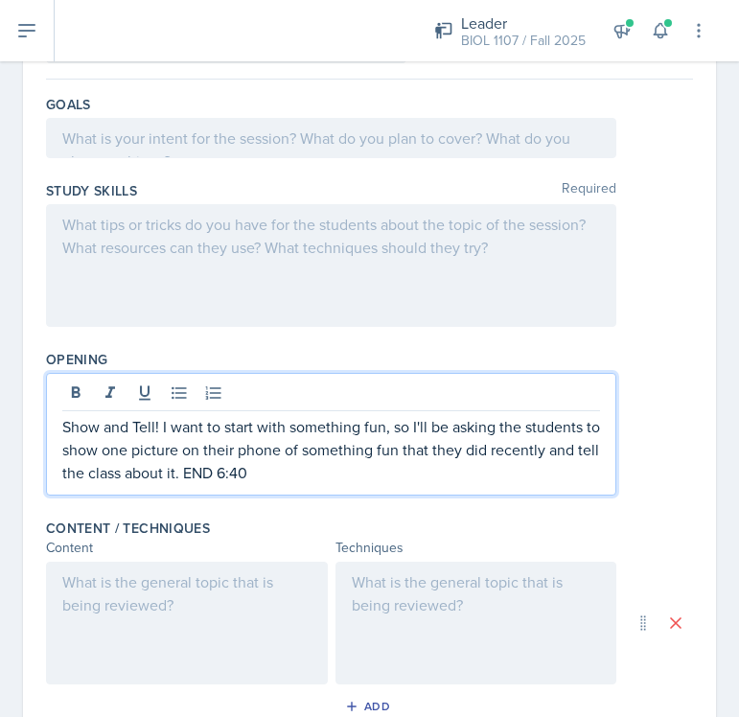
scroll to position [103, 0]
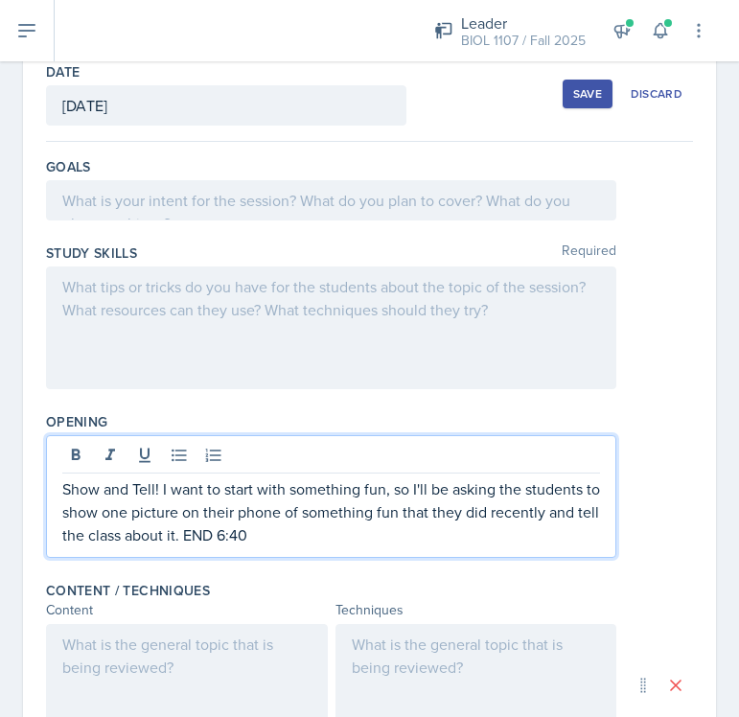
click at [252, 202] on div at bounding box center [331, 200] width 570 height 40
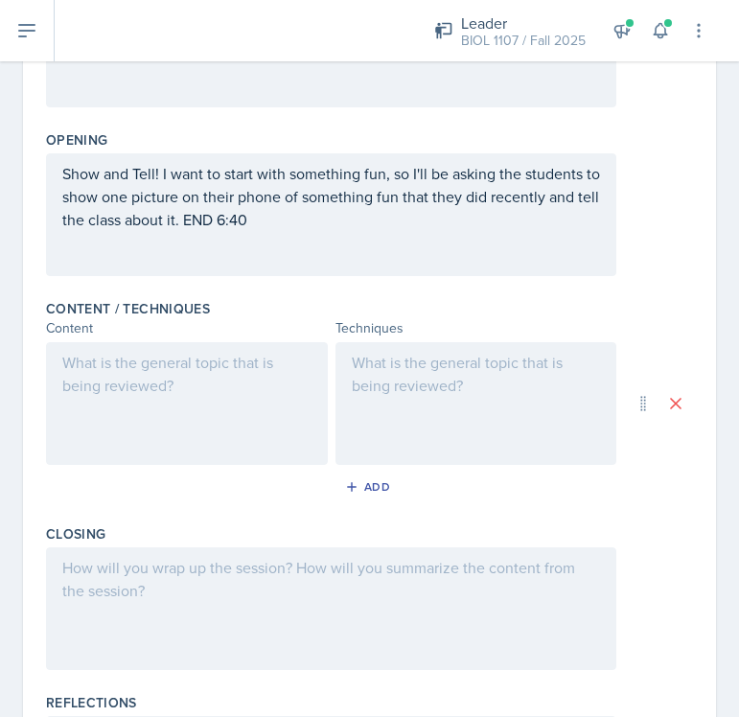
scroll to position [447, 0]
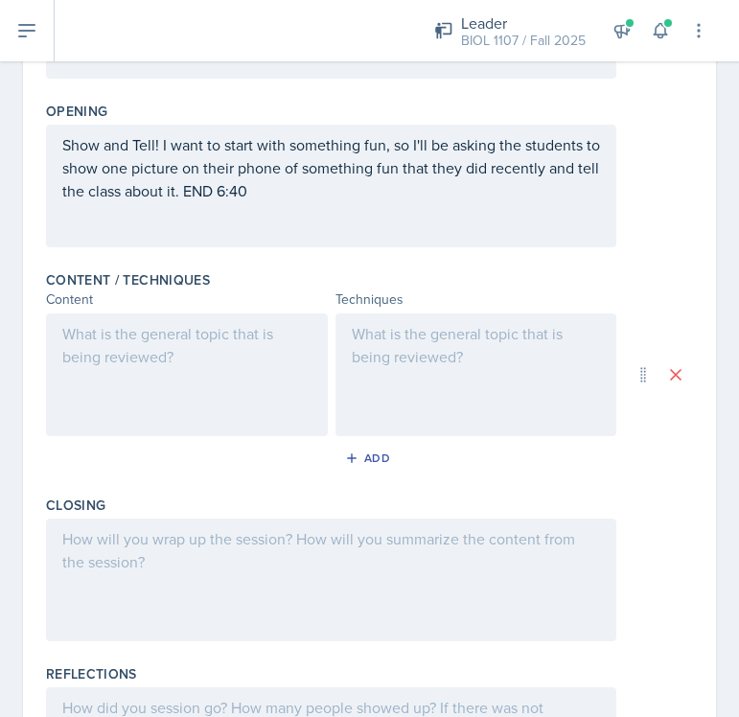
click at [248, 390] on div at bounding box center [187, 374] width 282 height 123
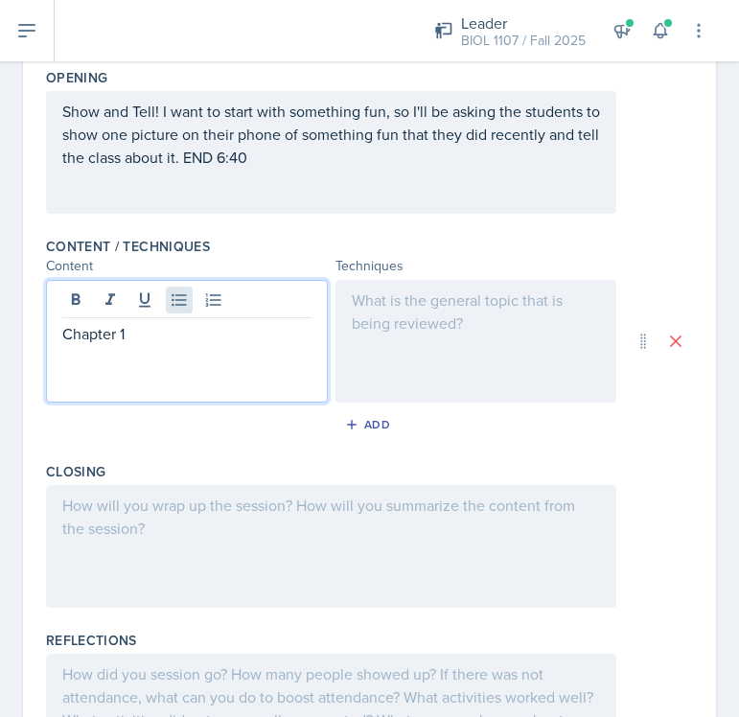
click at [185, 289] on button at bounding box center [179, 299] width 27 height 27
click at [144, 361] on p at bounding box center [195, 356] width 234 height 23
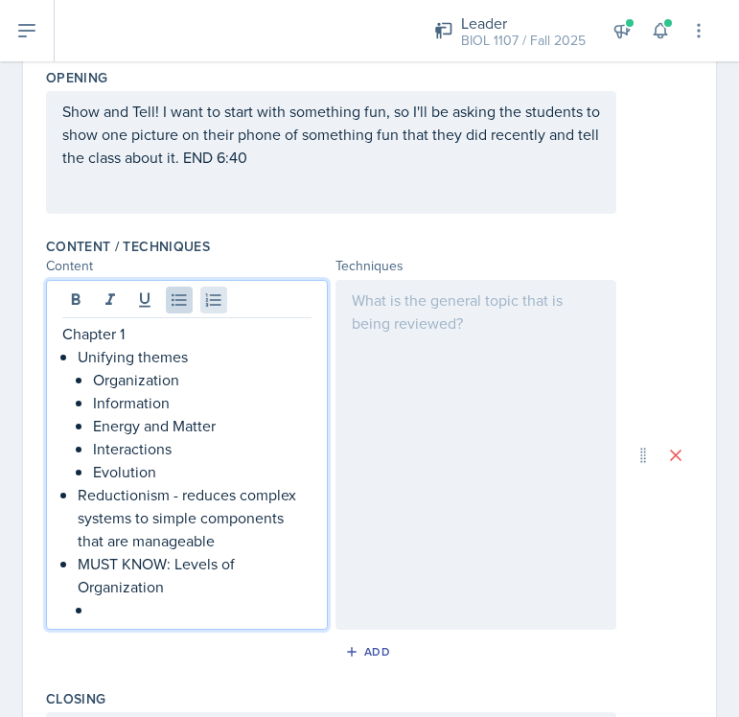
click at [207, 305] on icon at bounding box center [213, 299] width 15 height 12
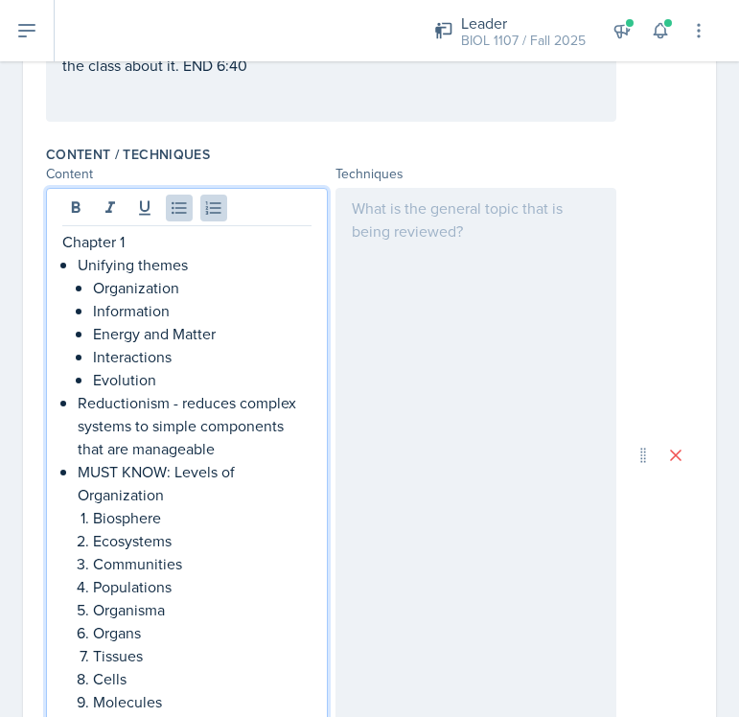
scroll to position [562, 0]
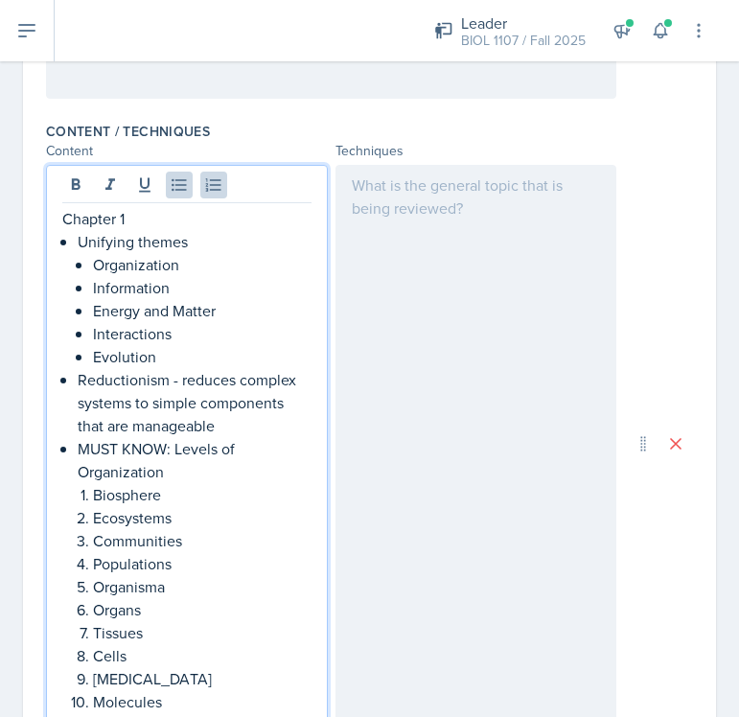
click at [146, 592] on p "Organisma" at bounding box center [202, 586] width 218 height 23
click at [173, 588] on p "Organisma" at bounding box center [202, 586] width 218 height 23
click at [174, 632] on p "Tissues" at bounding box center [202, 632] width 218 height 23
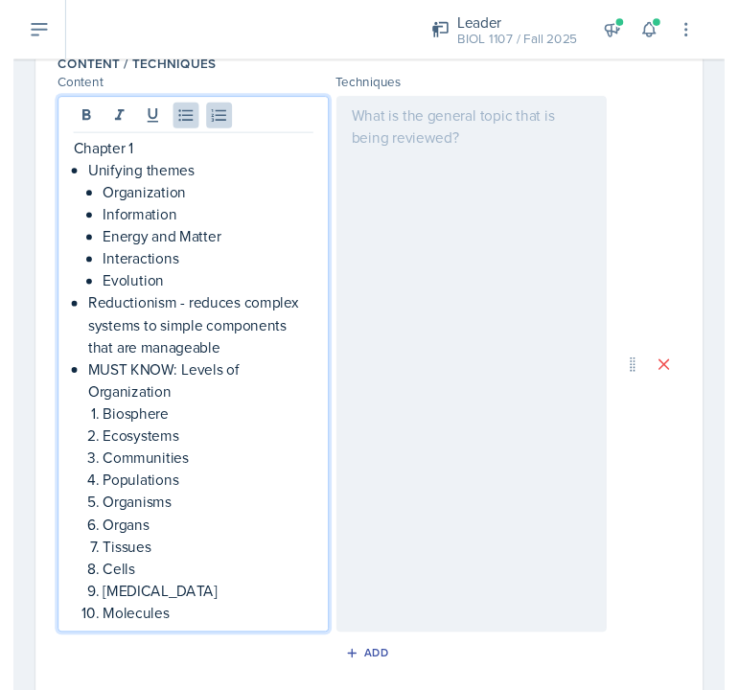
scroll to position [679, 0]
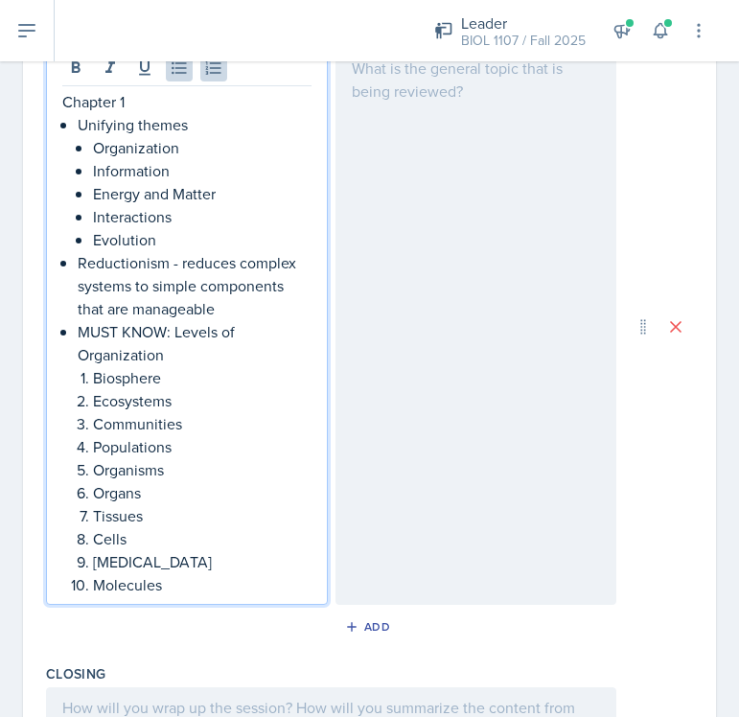
click at [190, 587] on p "Molecules" at bounding box center [202, 584] width 218 height 23
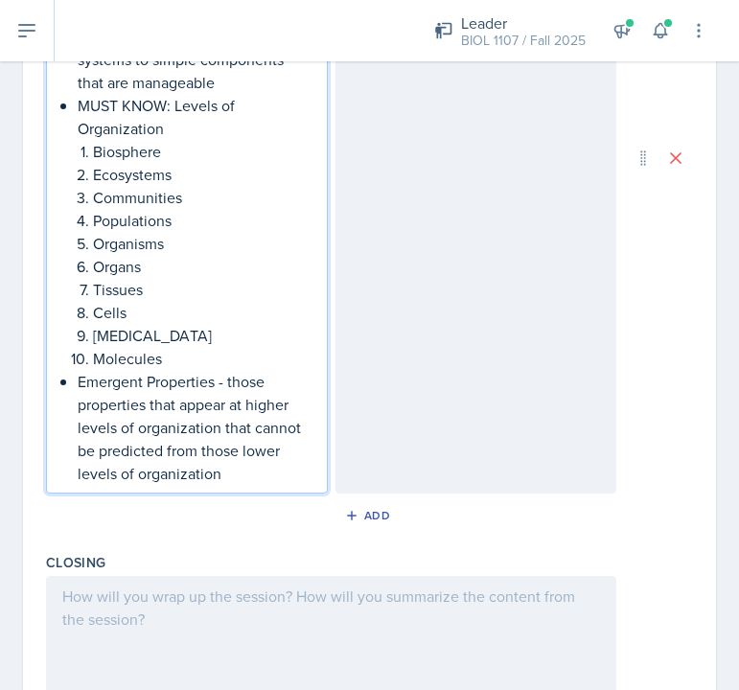
scroll to position [913, 0]
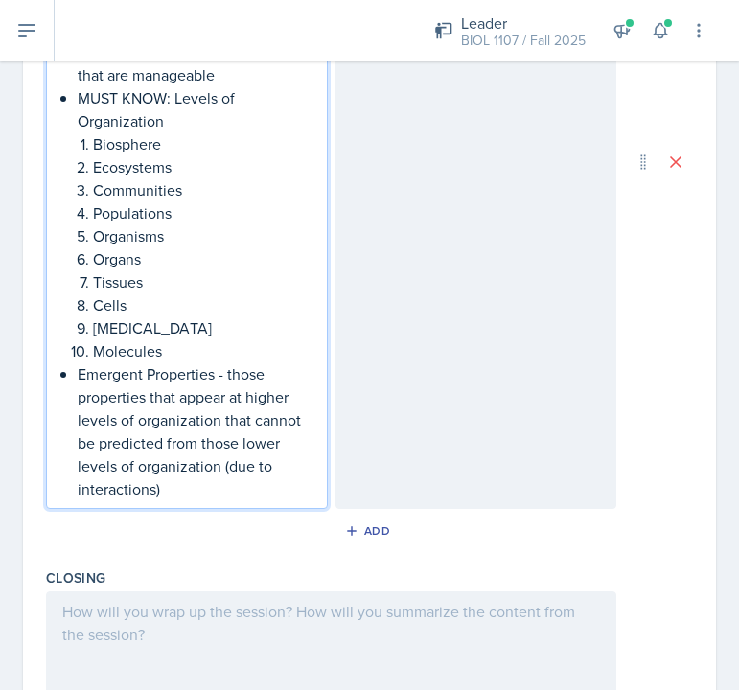
click at [286, 468] on p "Emergent Properties - those properties that appear at higher levels of organiza…" at bounding box center [195, 431] width 234 height 138
click at [267, 489] on p "Emergent Properties - those properties that appear at higher levels of organiza…" at bounding box center [195, 431] width 234 height 138
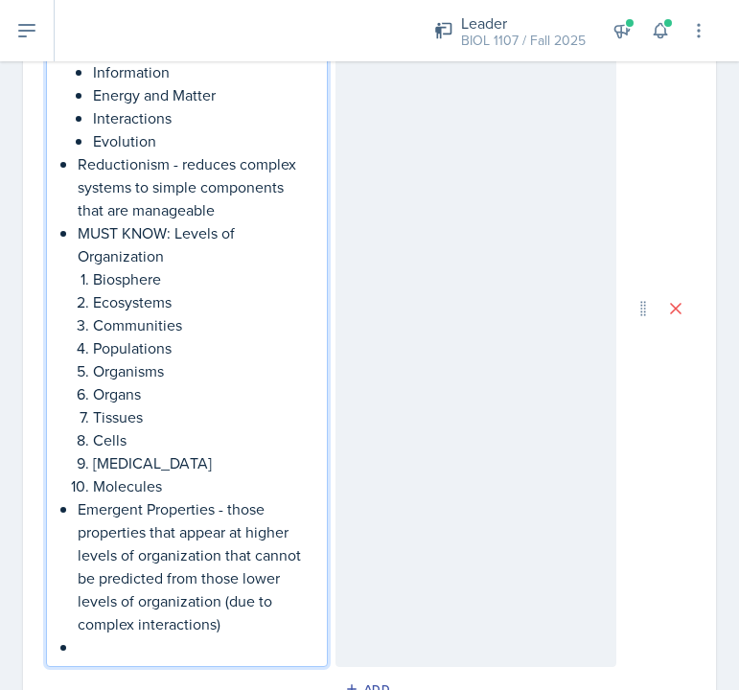
scroll to position [754, 0]
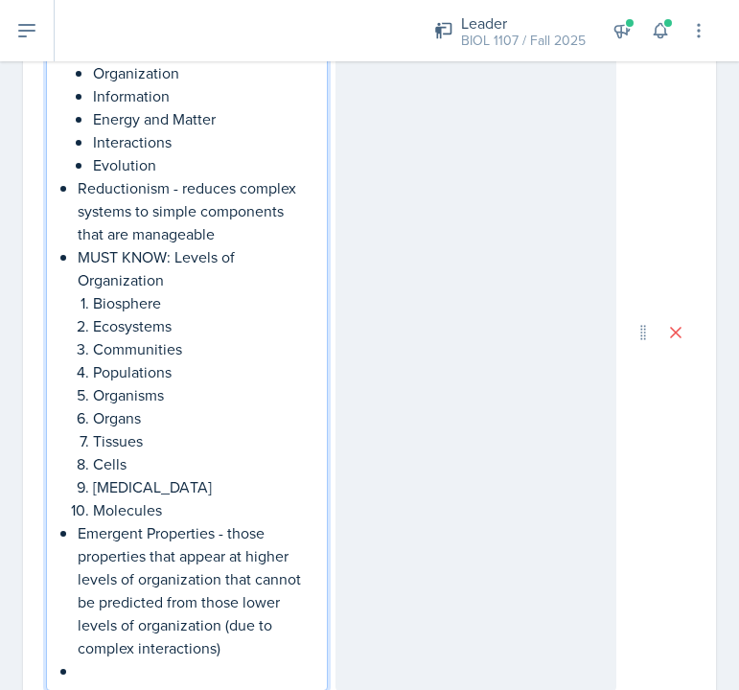
click at [240, 241] on p "Reductionism - reduces complex systems to simple components that are manageable" at bounding box center [195, 210] width 234 height 69
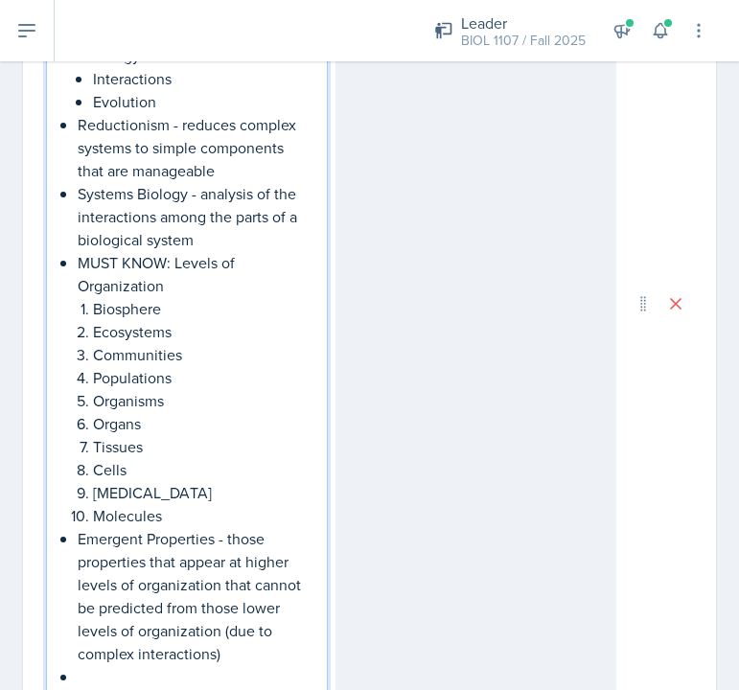
scroll to position [809, 0]
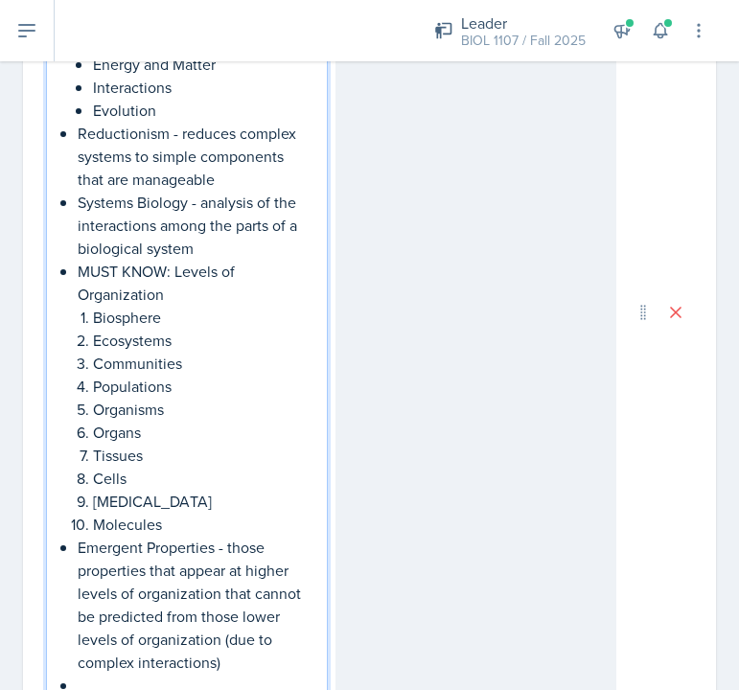
click at [239, 182] on p "Reductionism - reduces complex systems to simple components that are manageable" at bounding box center [195, 156] width 234 height 69
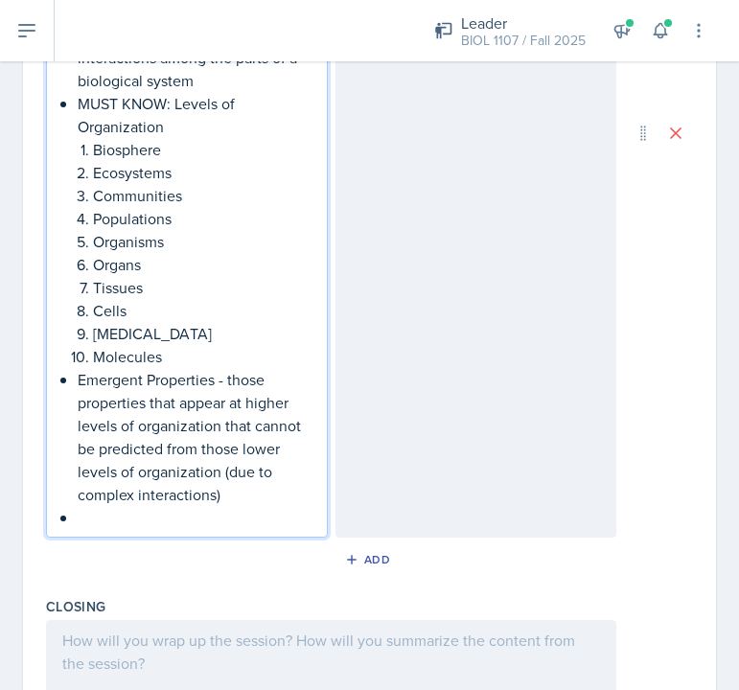
scroll to position [1011, 0]
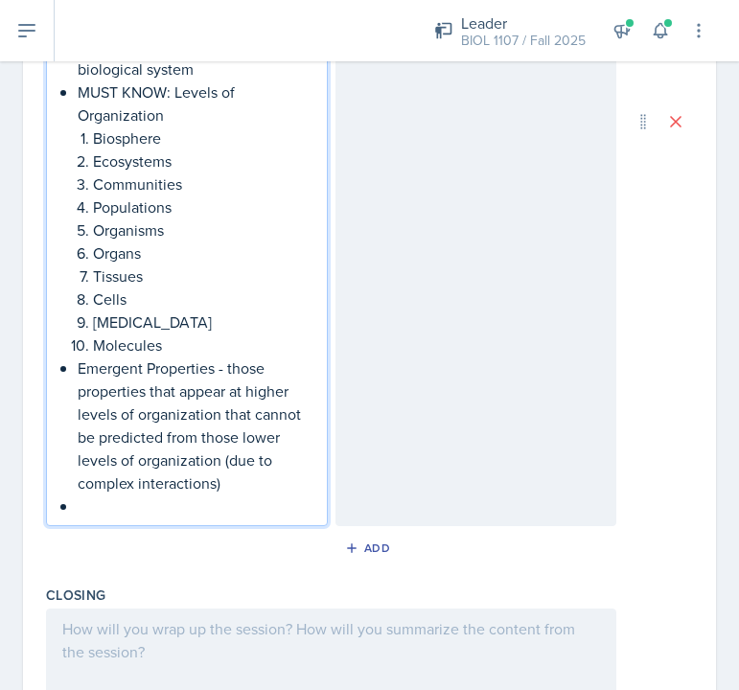
click at [114, 484] on p "Emergent Properties - those properties that appear at higher levels of organiza…" at bounding box center [195, 425] width 234 height 138
click at [104, 508] on p at bounding box center [195, 505] width 234 height 23
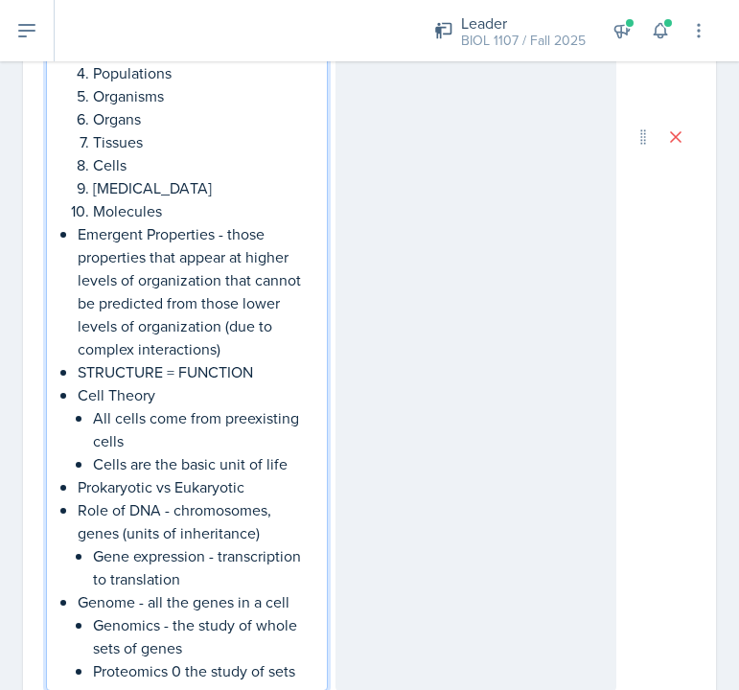
scroll to position [1164, 0]
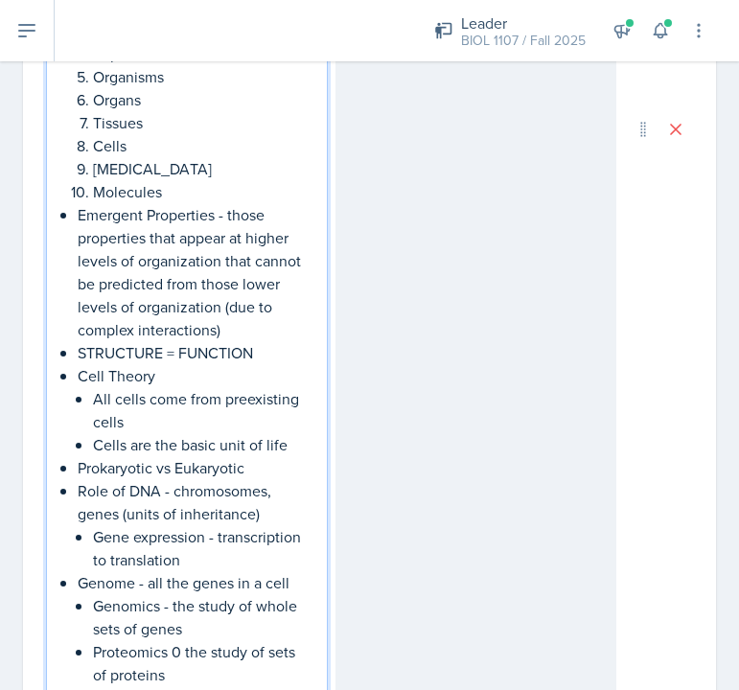
click at [183, 651] on p "Proteomics 0 the study of sets of proteins" at bounding box center [202, 663] width 218 height 46
click at [160, 677] on p "Proteomics - the study of sets of proteins" at bounding box center [202, 663] width 218 height 46
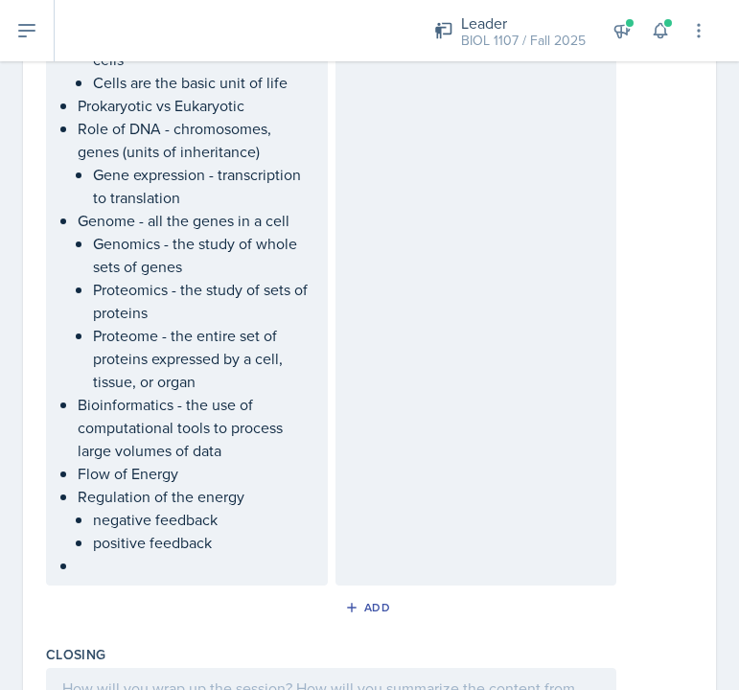
scroll to position [1568, 0]
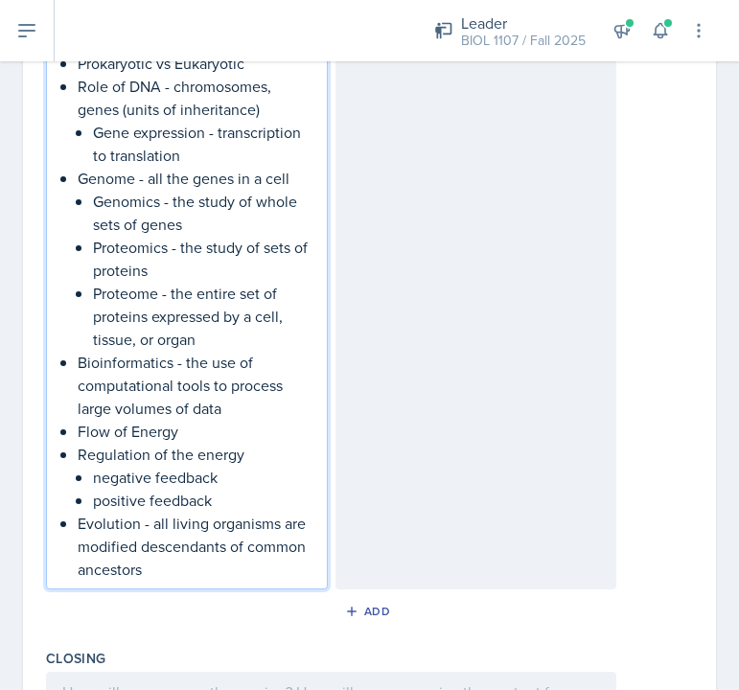
click at [100, 499] on p "positive feedback" at bounding box center [202, 500] width 218 height 23
click at [96, 476] on p "negative feedback" at bounding box center [202, 477] width 218 height 23
click at [167, 571] on p "Evolution - all living organisms are modified descendants of common ancestors" at bounding box center [195, 546] width 234 height 69
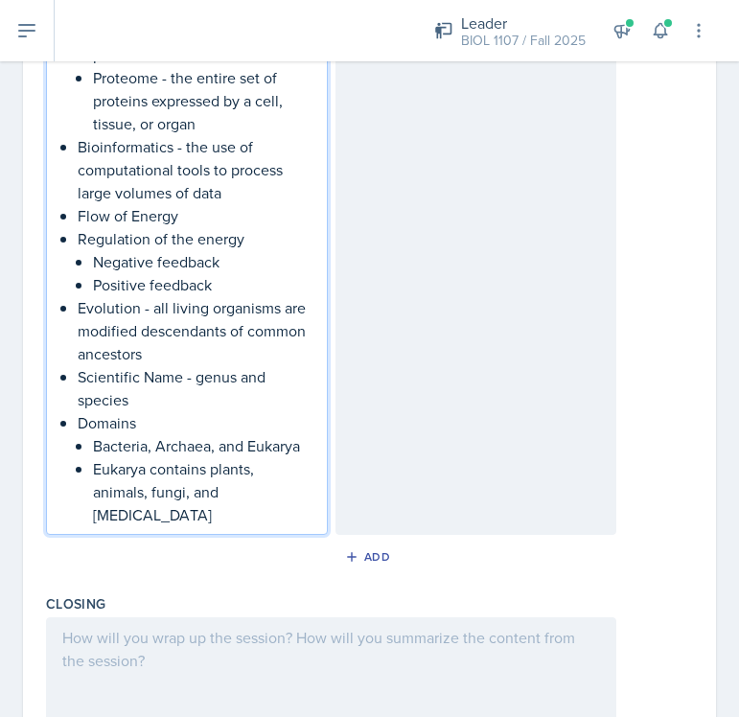
scroll to position [1787, 0]
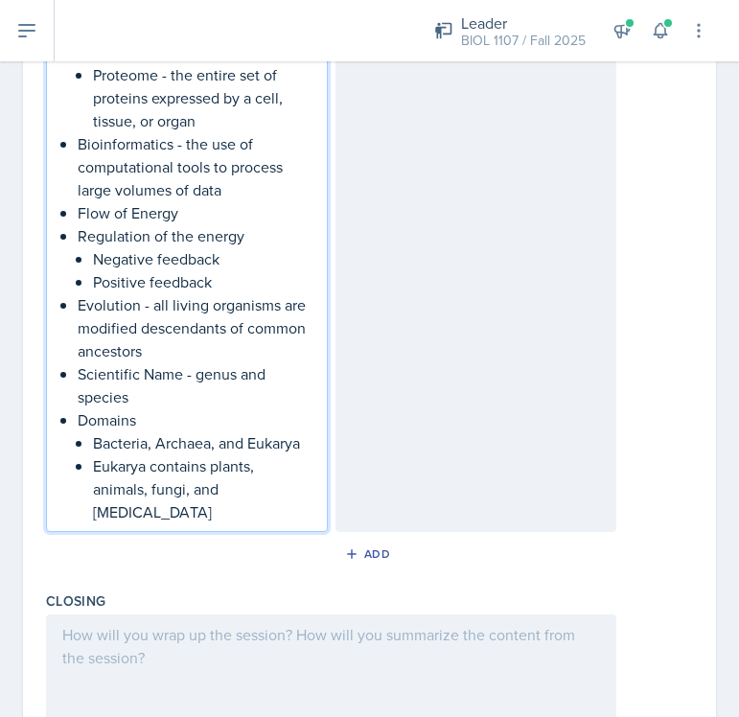
click at [222, 450] on p "Bacteria, Archaea, and Eukarya" at bounding box center [202, 442] width 218 height 23
click at [214, 469] on p "Eukarya contains plants, animals, fungi, and [MEDICAL_DATA]" at bounding box center [202, 488] width 218 height 69
click at [133, 492] on p "Eukarya contains kingdoms plants, animals, fungi, and [MEDICAL_DATA]" at bounding box center [202, 488] width 218 height 69
click at [197, 502] on p "Eukarya contains kingdoms plants, animals, fungi, and [MEDICAL_DATA]" at bounding box center [202, 488] width 218 height 69
click at [173, 355] on p "Evolution - all living organisms are modified descendants of common ancestors" at bounding box center [195, 327] width 234 height 69
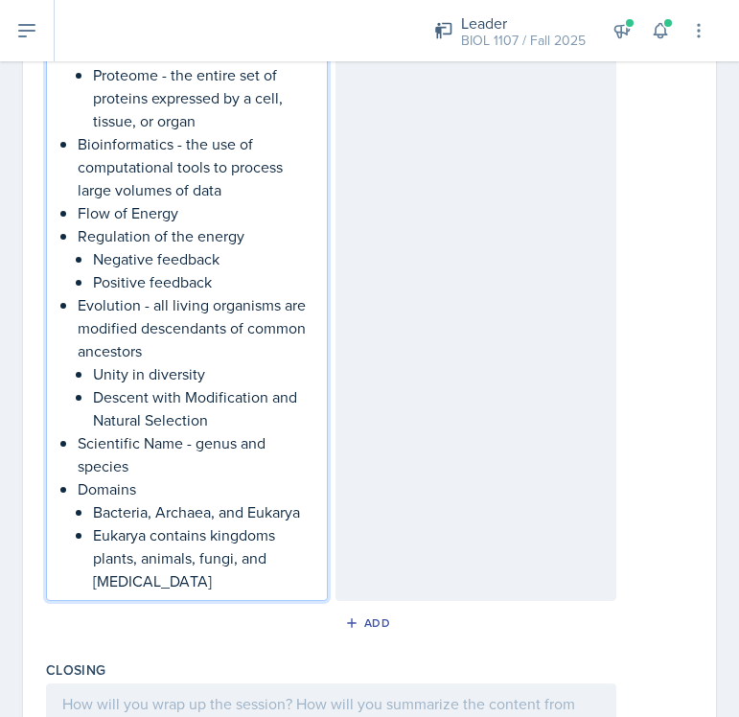
click at [239, 272] on p "Positive feedback" at bounding box center [202, 281] width 218 height 23
click at [227, 424] on p "Descent with Modification and Natural Selection" at bounding box center [202, 408] width 218 height 46
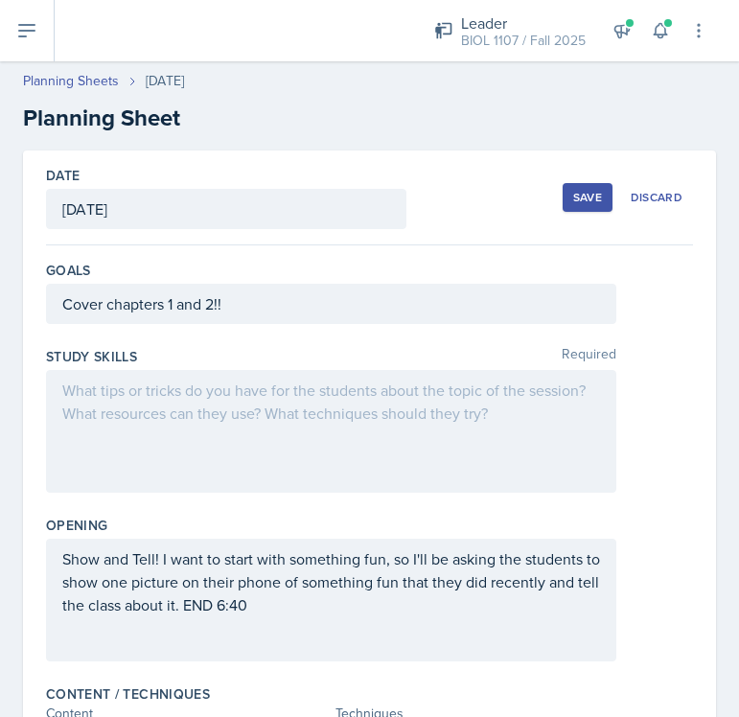
scroll to position [0, 0]
click at [597, 203] on div "Save" at bounding box center [587, 197] width 29 height 15
